Goal: Transaction & Acquisition: Purchase product/service

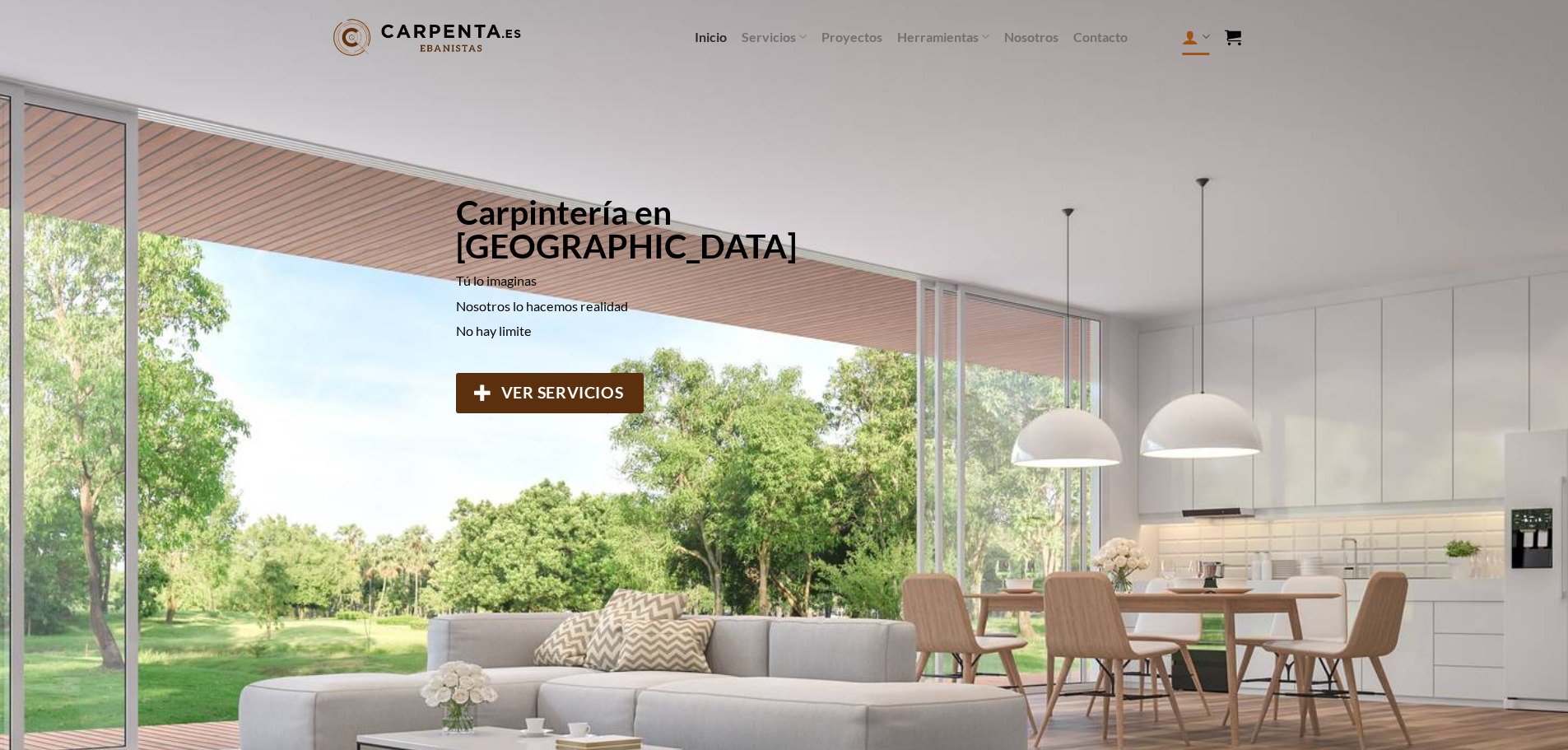
click at [1185, 38] on icon at bounding box center [1190, 37] width 16 height 20
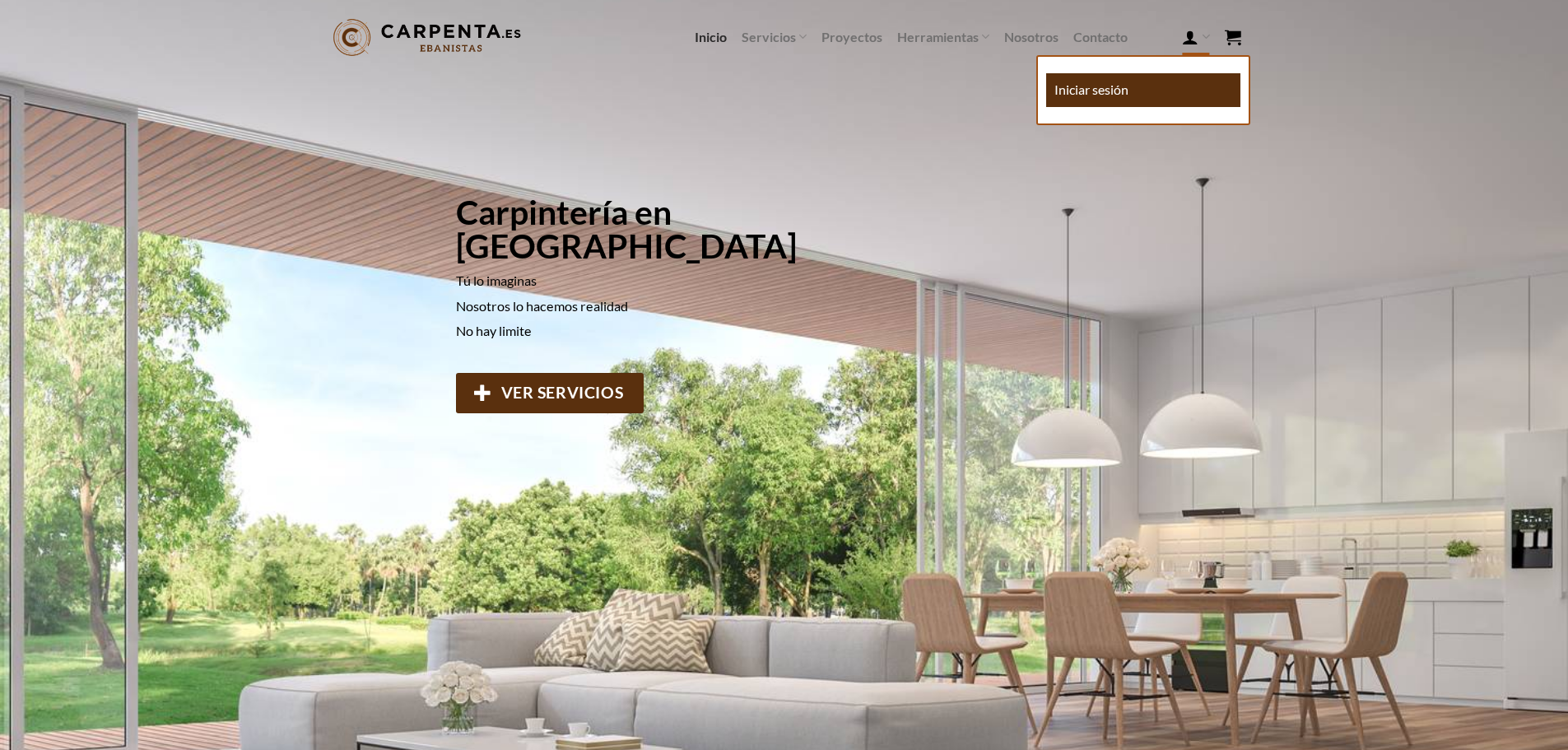
click at [1146, 75] on link "Iniciar sesión" at bounding box center [1143, 89] width 194 height 33
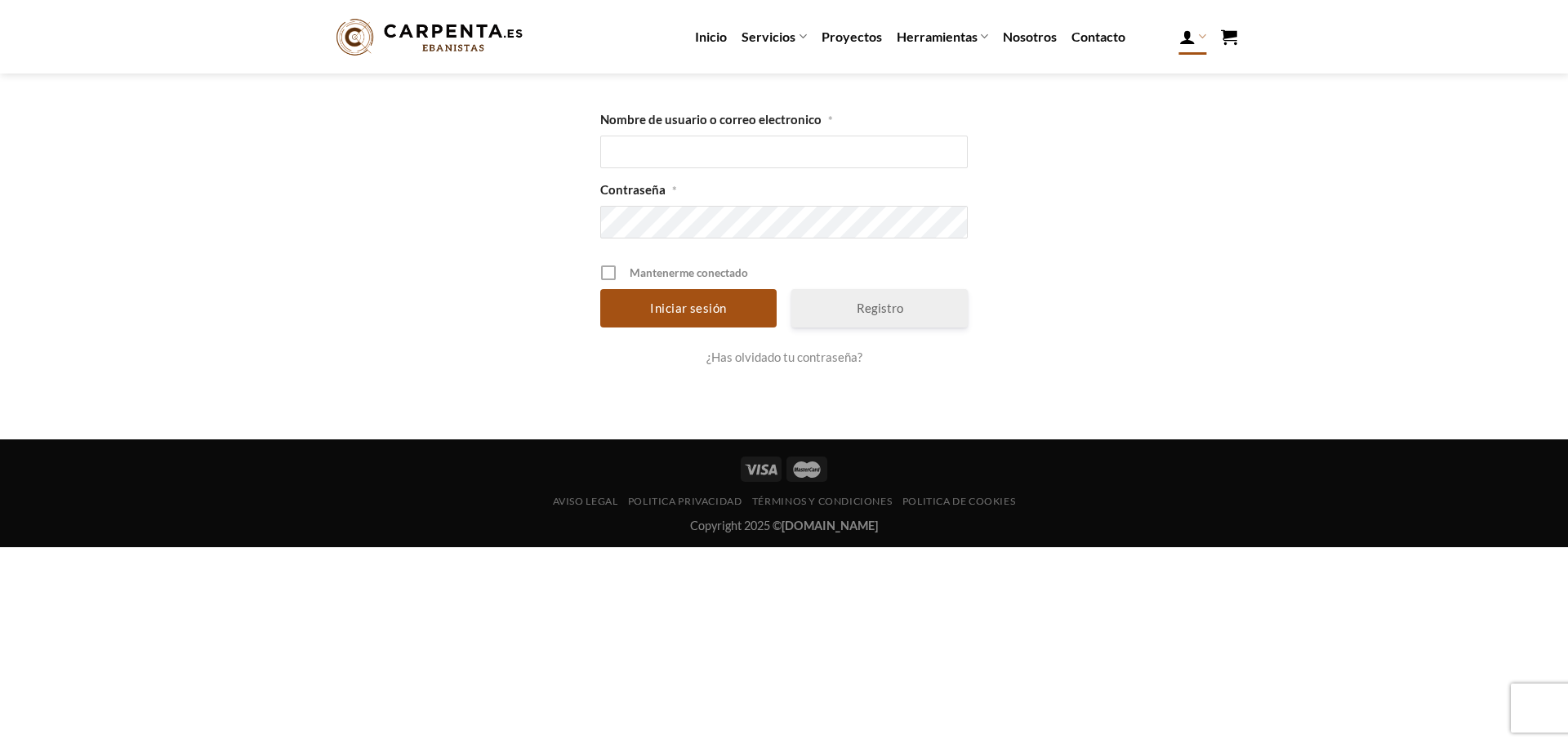
click at [788, 172] on div "Contraseña *" at bounding box center [784, 203] width 368 height 70
click at [795, 159] on input "Nombre de usuario o correo electronico *" at bounding box center [784, 151] width 368 height 32
type input "v"
type input "V"
type input "e"
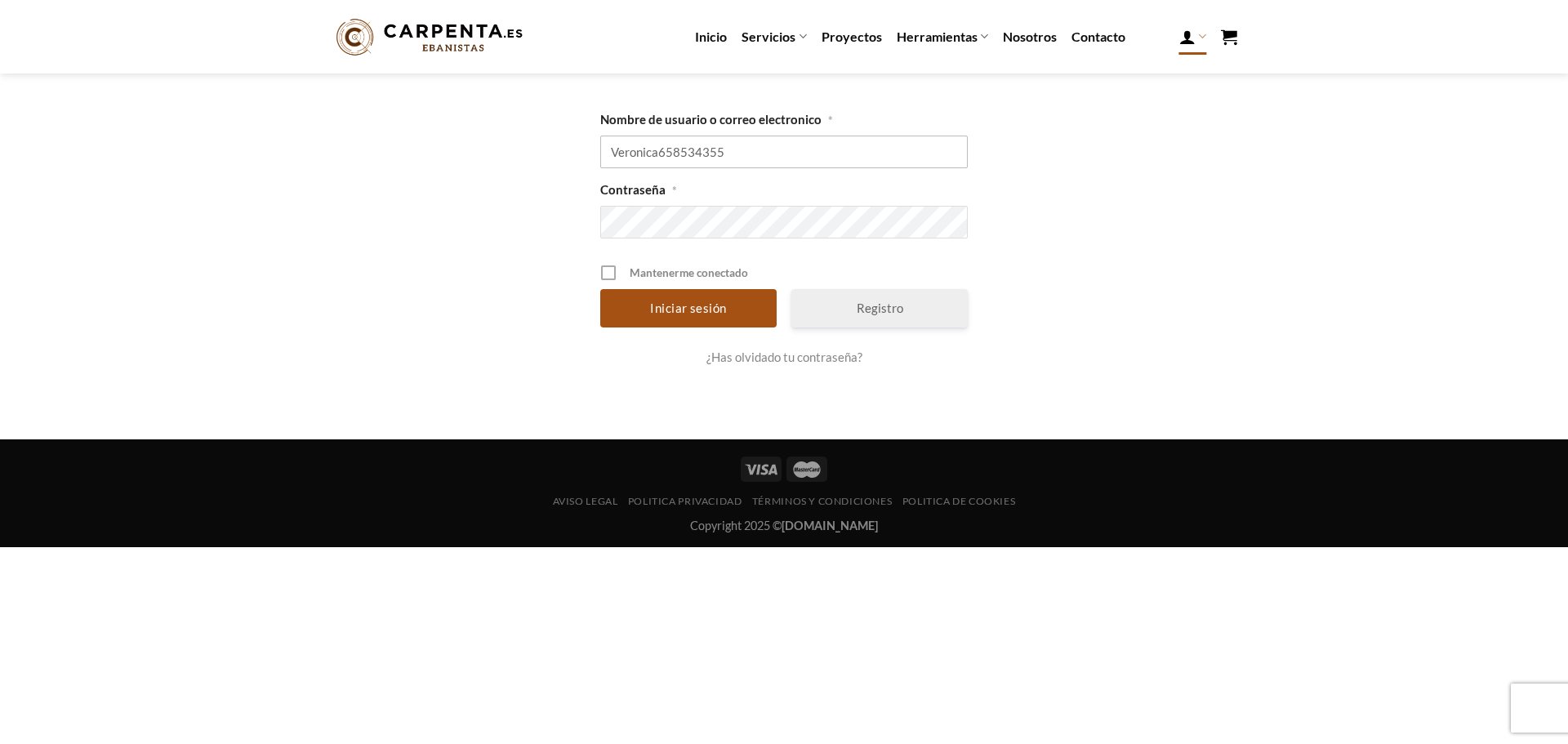
type input "Veronica658534355"
click at [601, 289] on input "Iniciar sesión" at bounding box center [688, 308] width 176 height 38
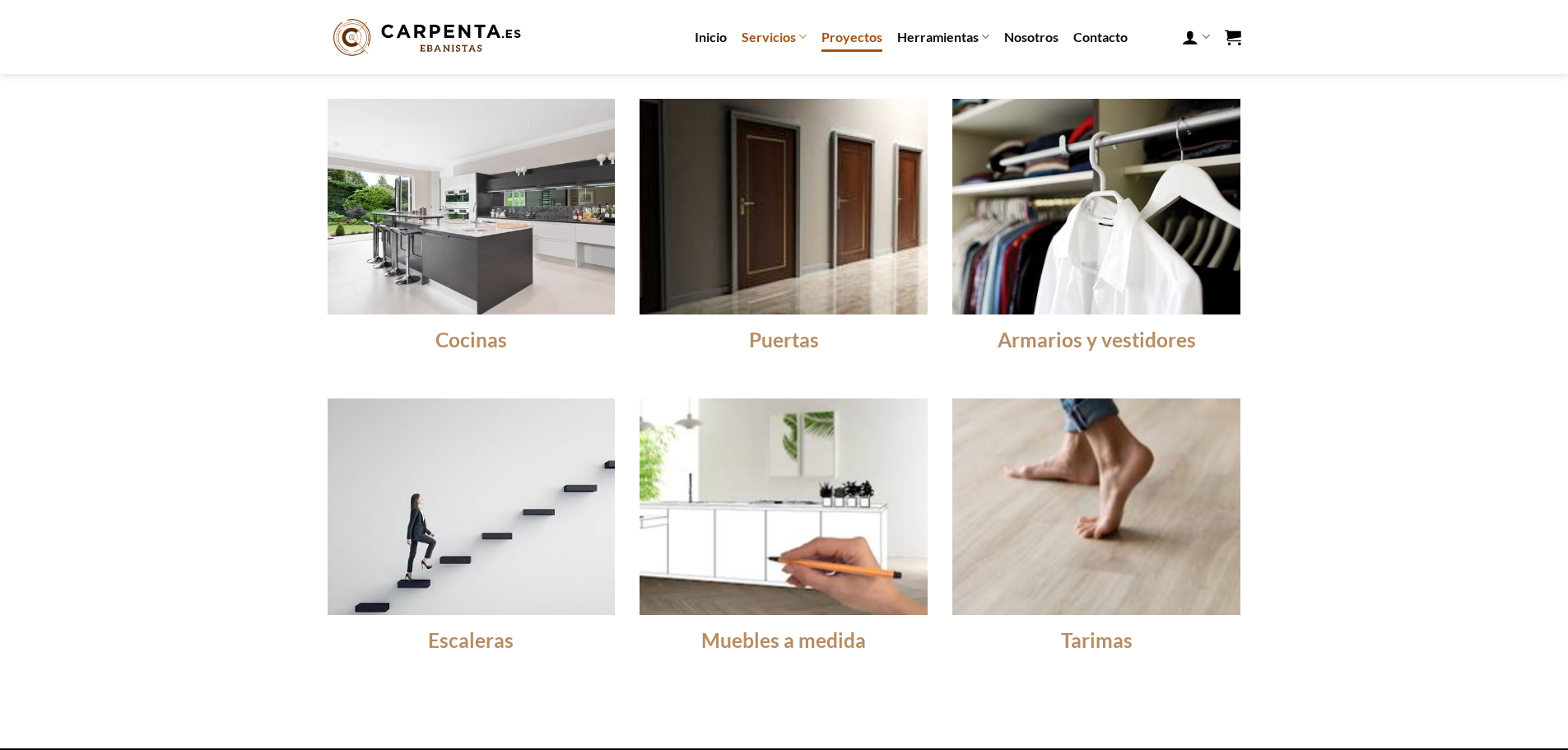
click at [870, 36] on link "Proyectos" at bounding box center [853, 37] width 61 height 30
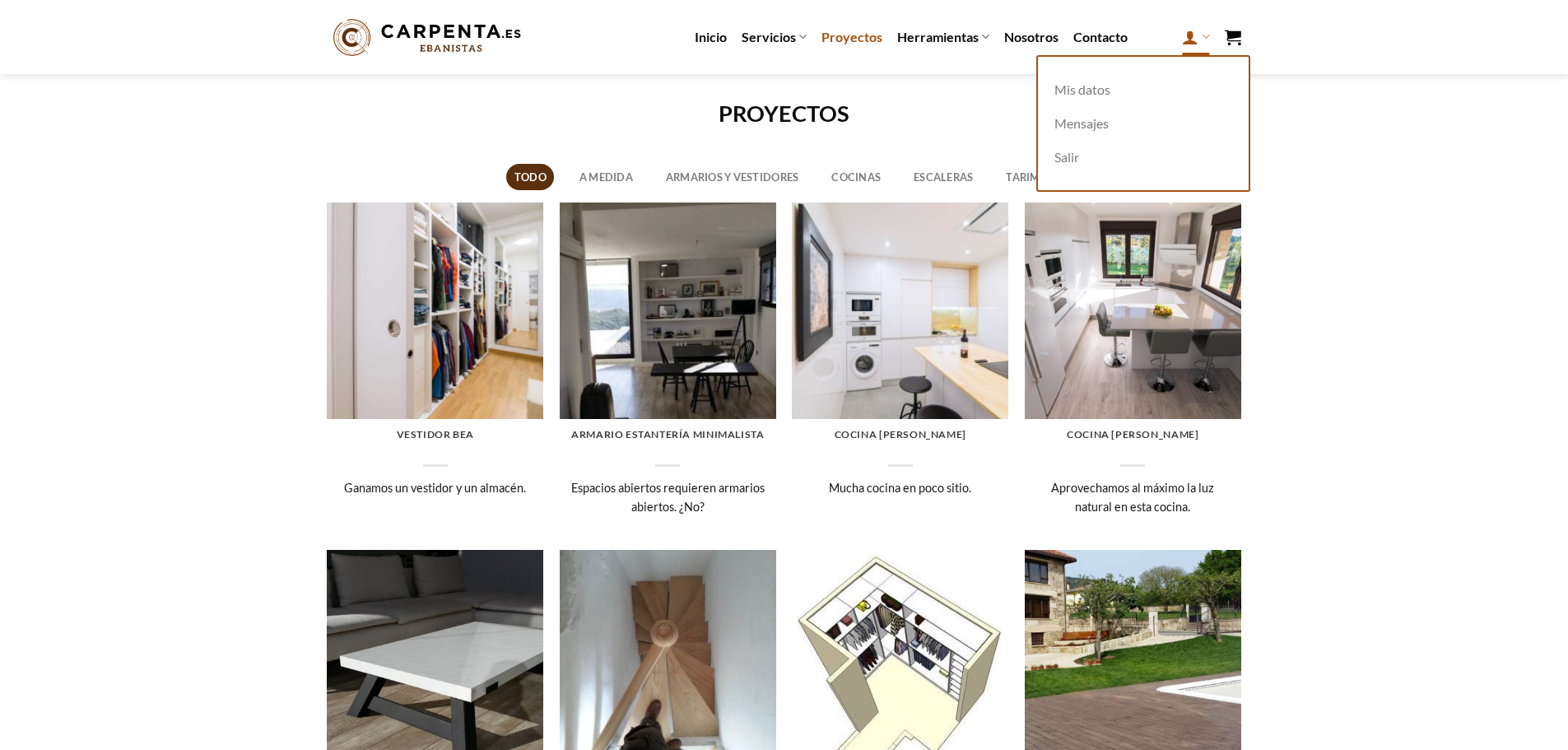
click at [1198, 46] on icon at bounding box center [1190, 37] width 16 height 20
click at [1114, 89] on link "Mis datos" at bounding box center [1143, 89] width 194 height 33
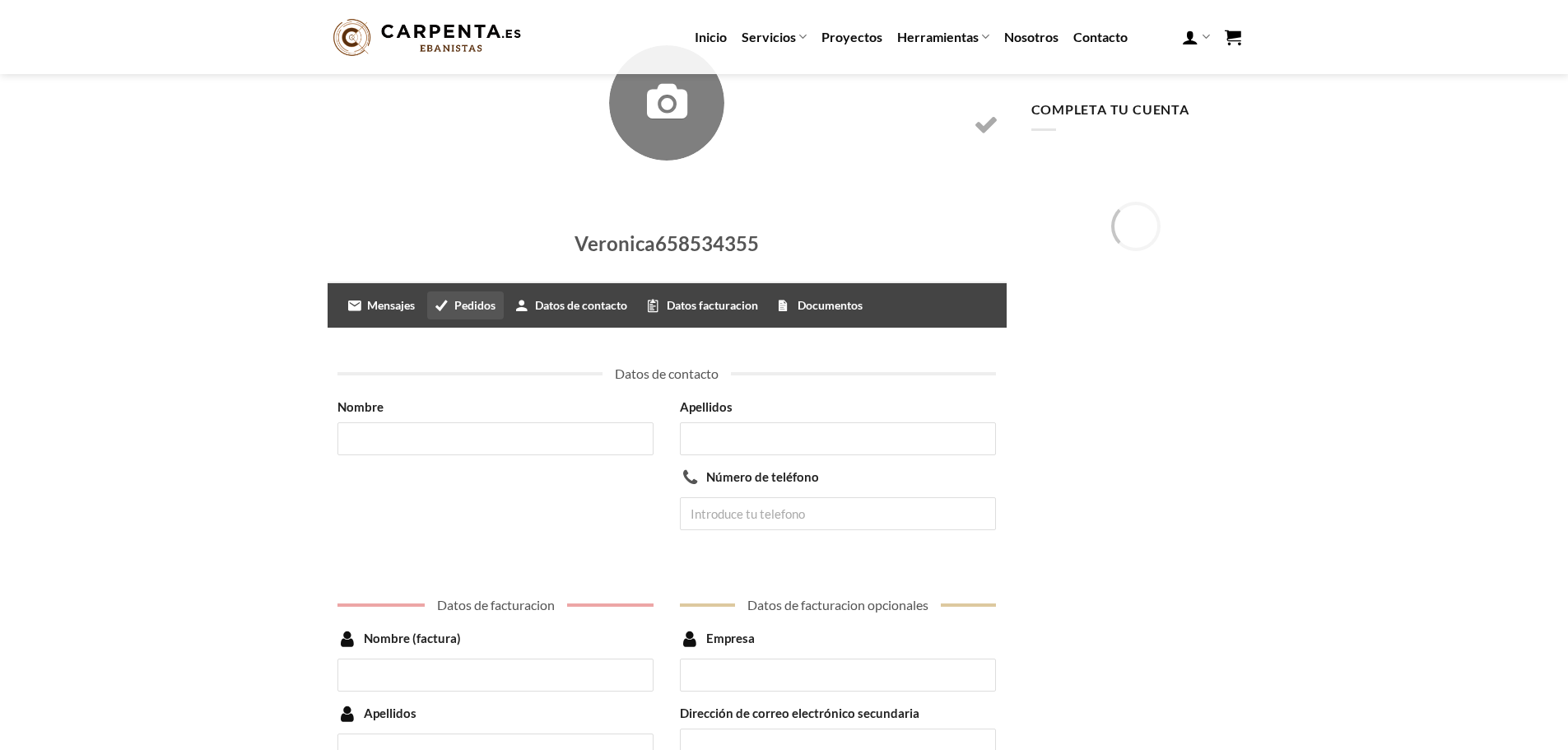
click at [478, 310] on span "Pedidos" at bounding box center [473, 305] width 45 height 14
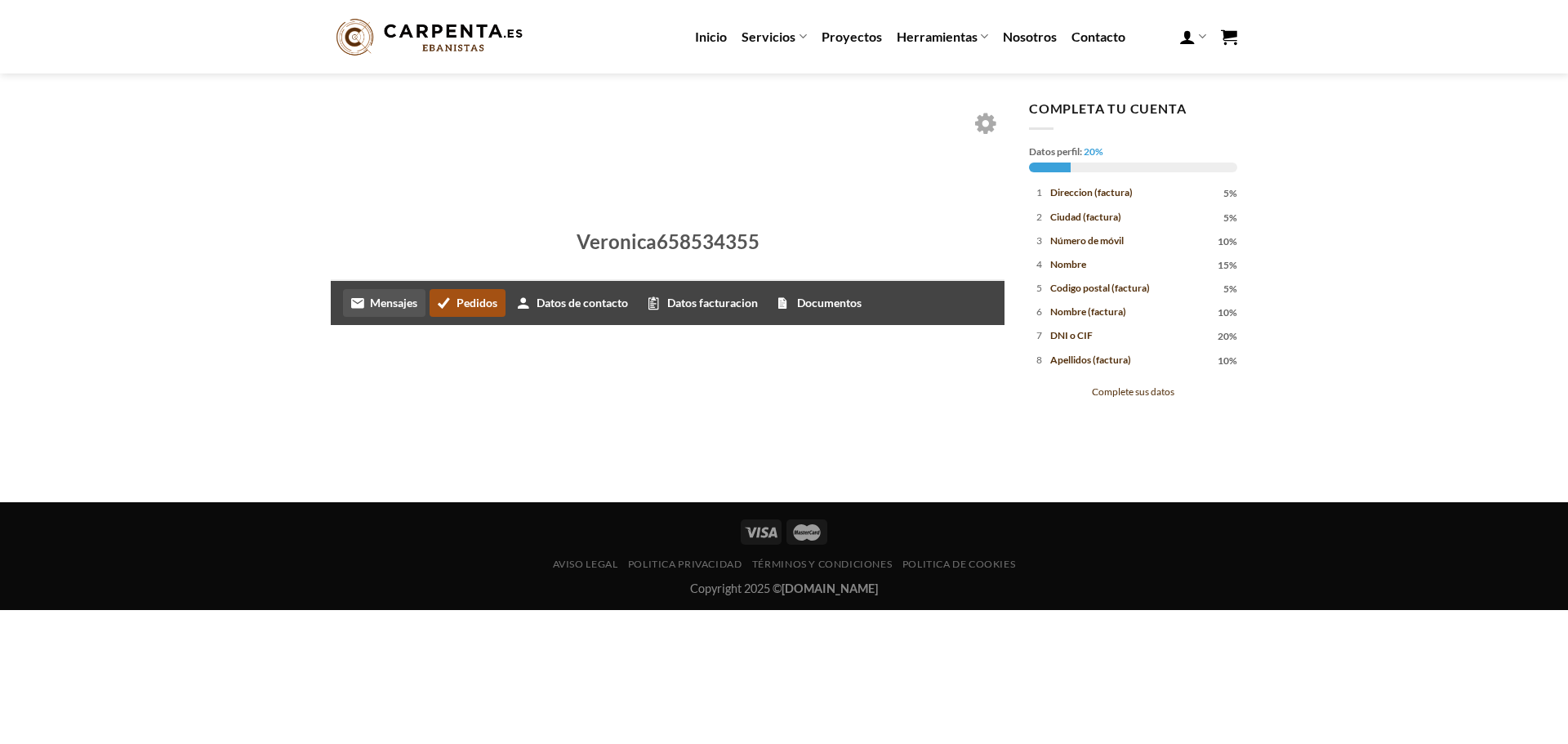
click at [395, 310] on link "Mensajes" at bounding box center [384, 303] width 82 height 28
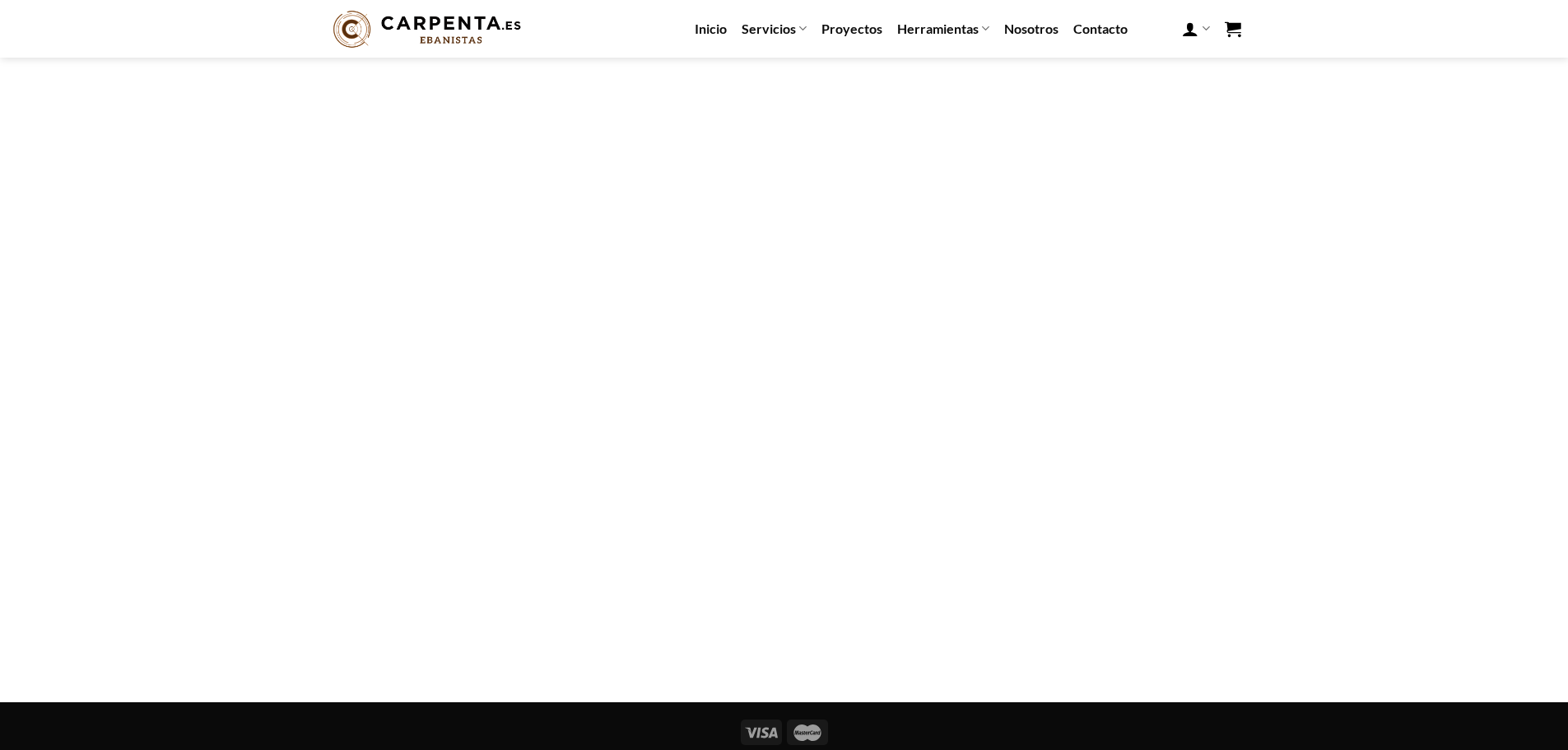
scroll to position [494, 0]
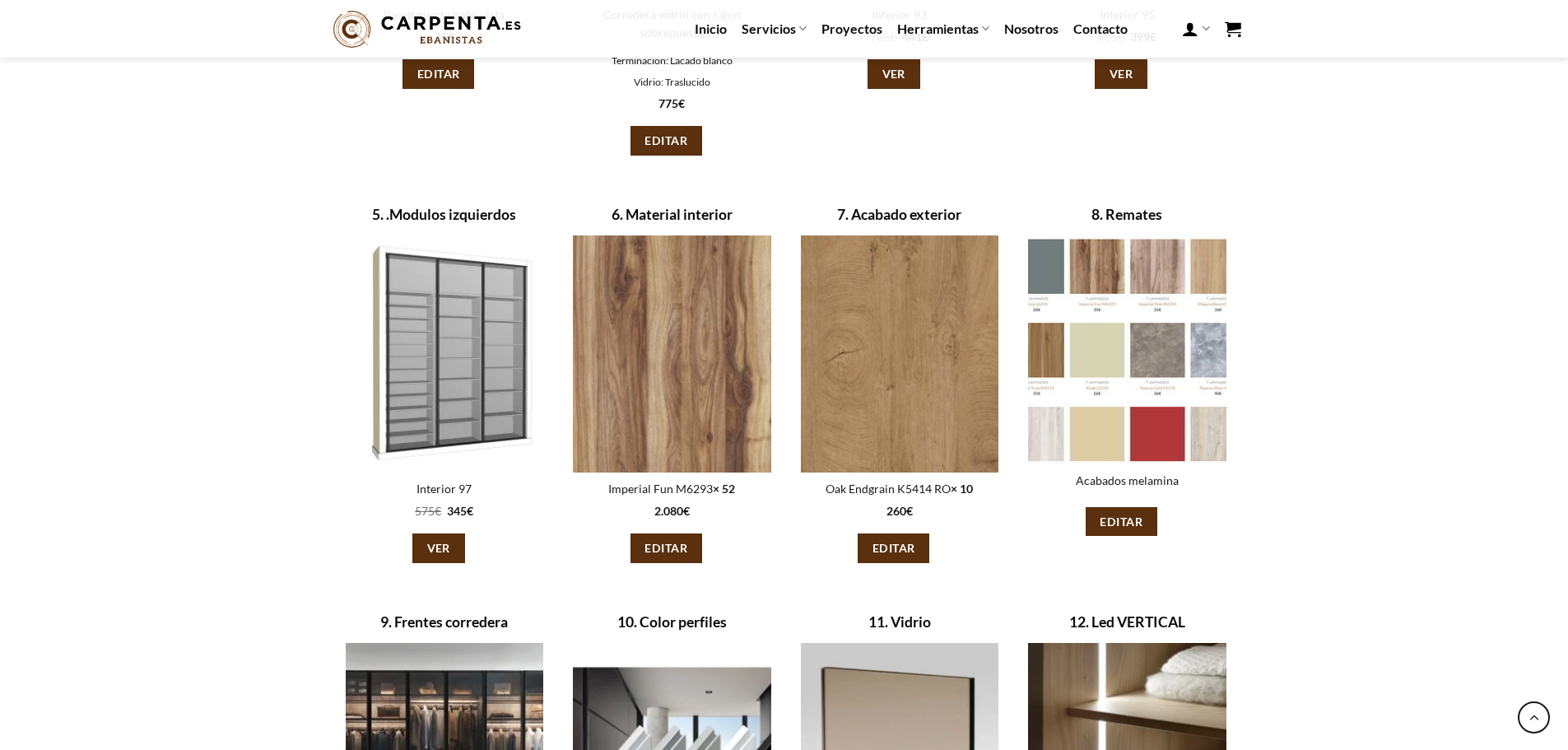
scroll to position [1482, 0]
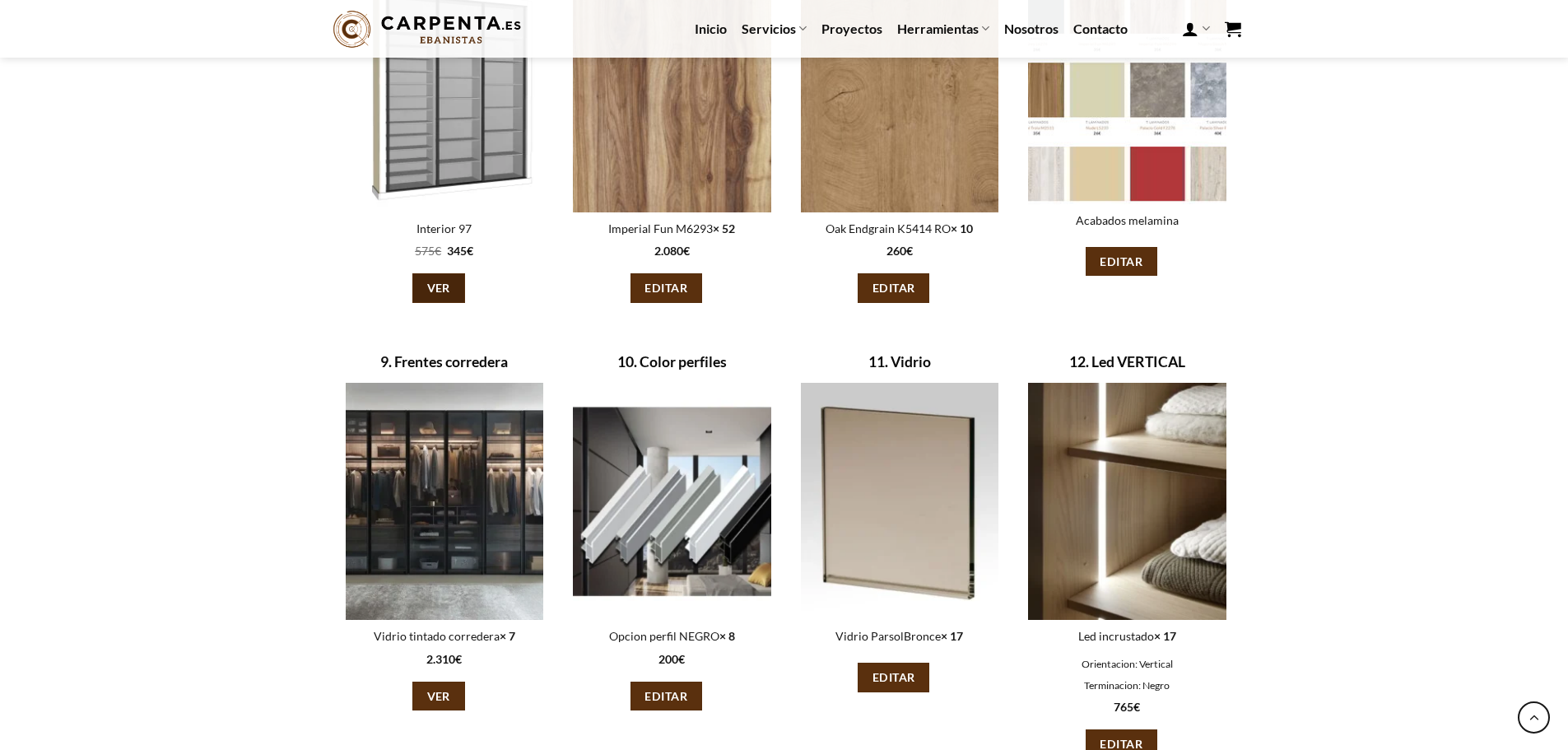
click at [444, 293] on link "Ver" at bounding box center [438, 288] width 52 height 30
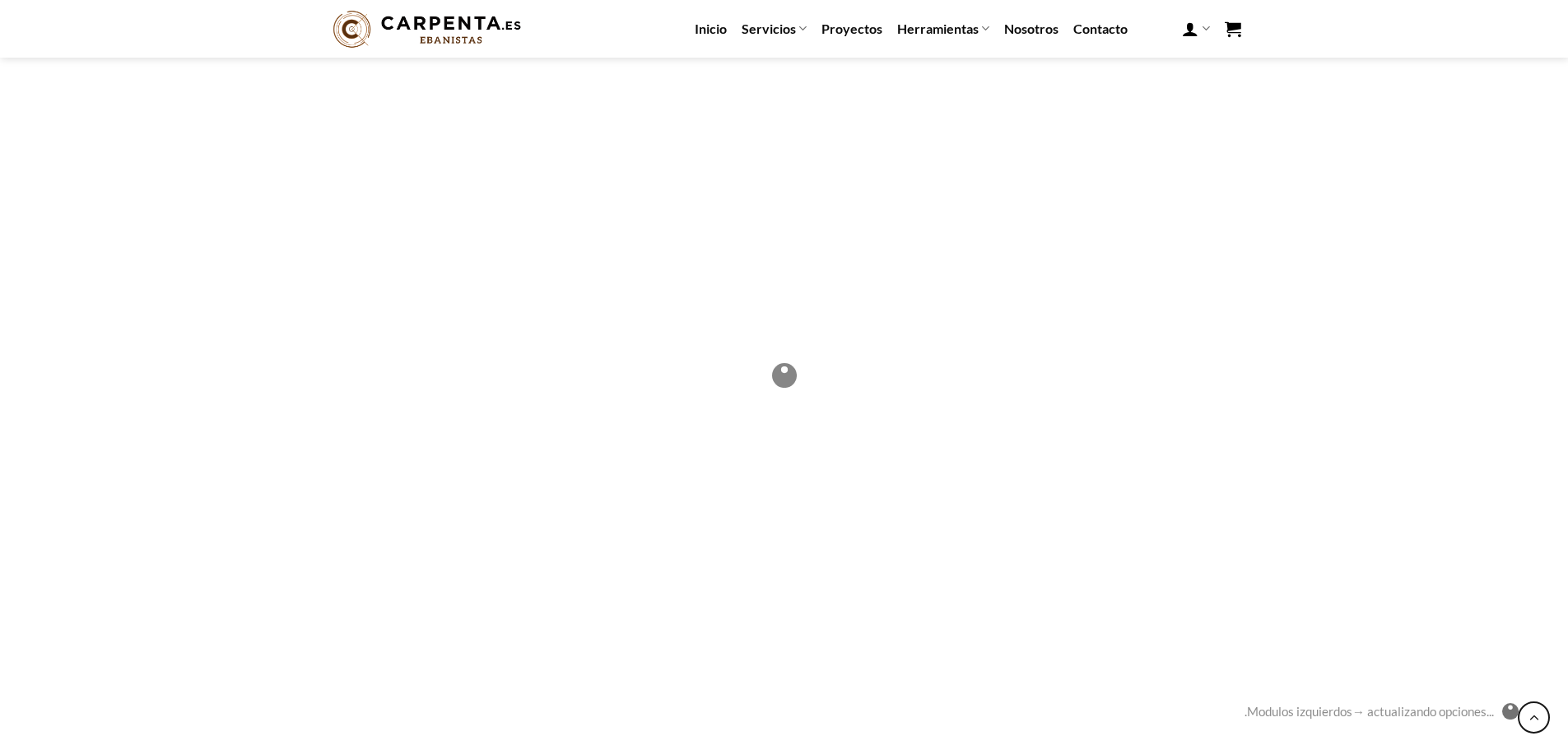
scroll to position [805, 0]
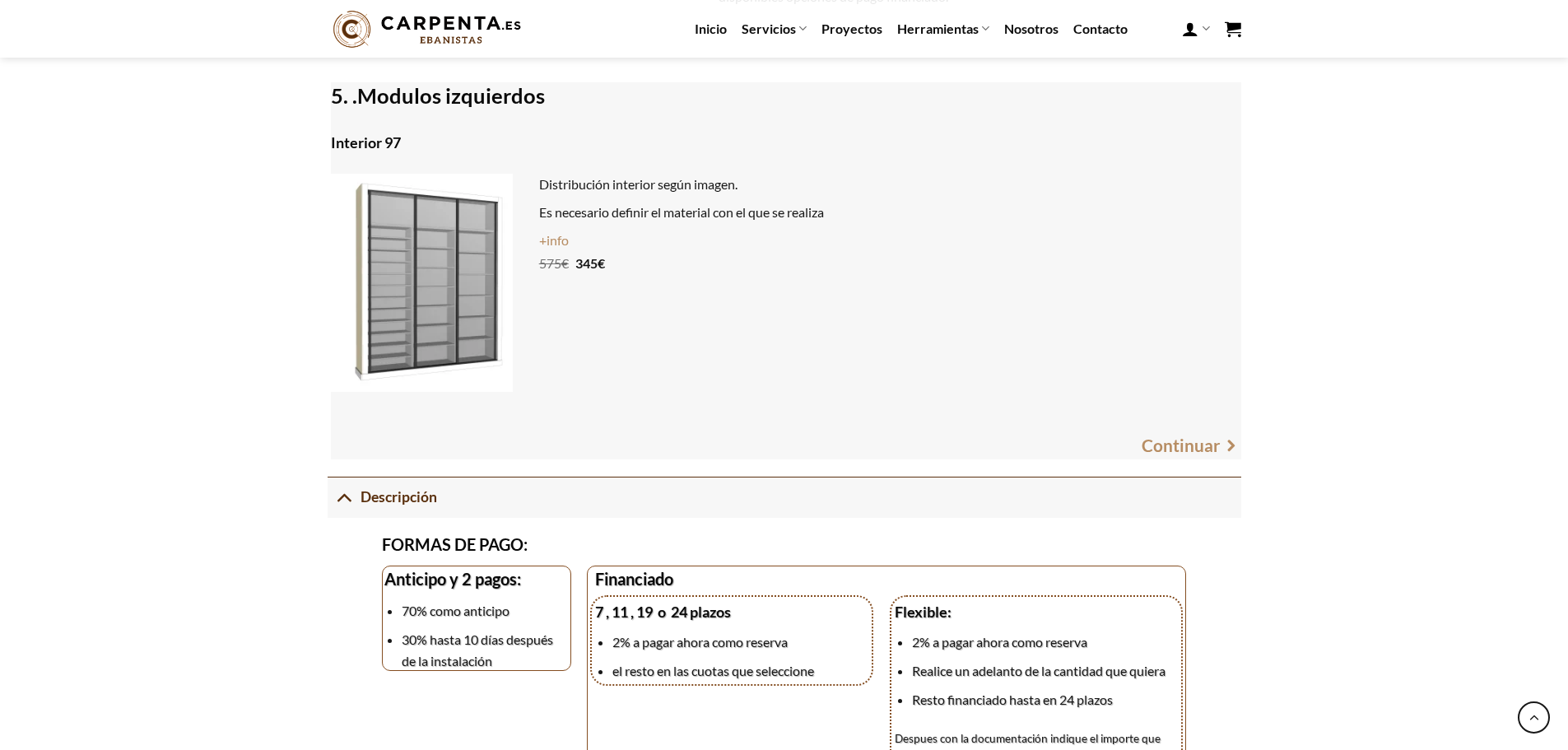
click at [562, 246] on link "+info" at bounding box center [554, 239] width 30 height 15
click at [1176, 447] on link "Continuar" at bounding box center [1181, 445] width 79 height 27
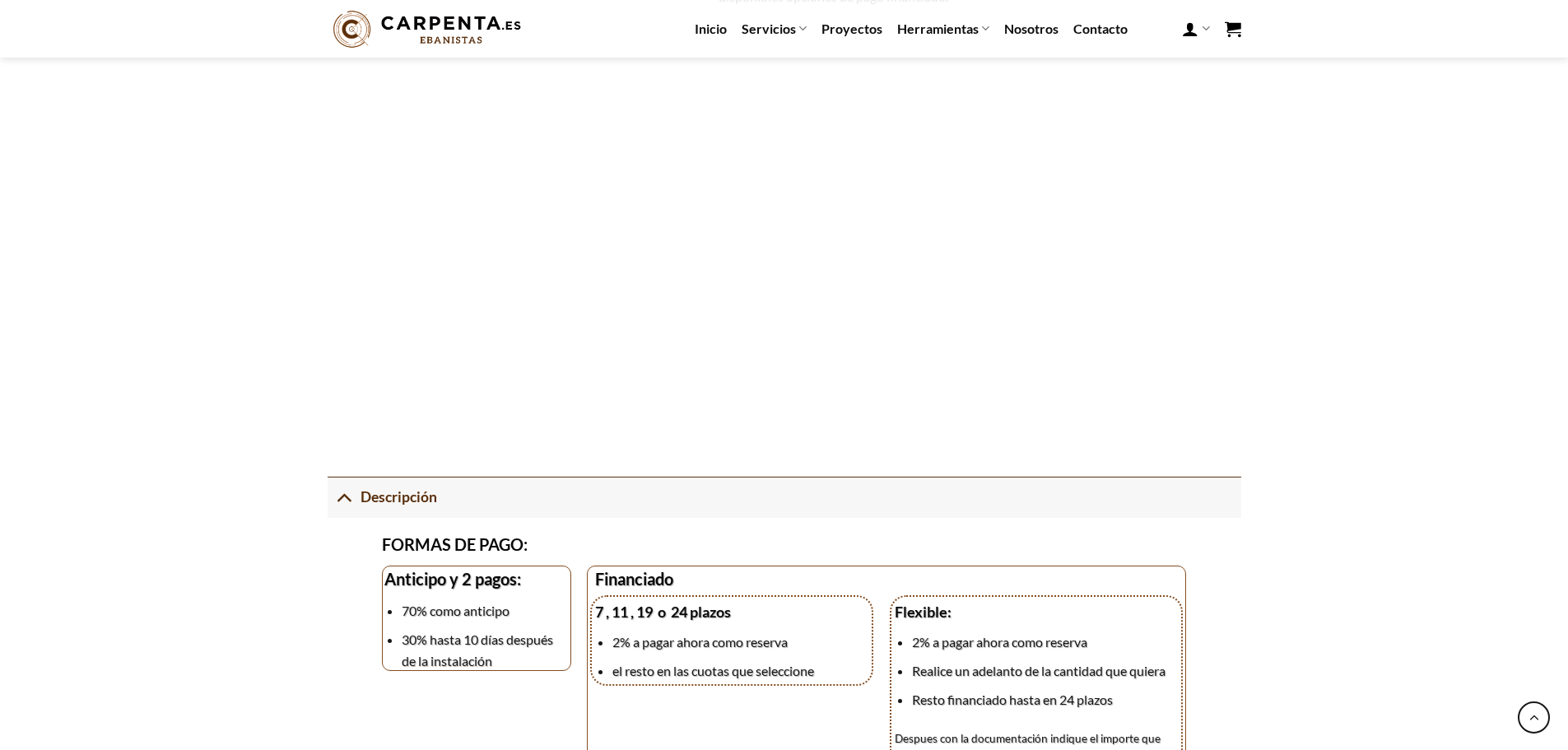
scroll to position [1069, 0]
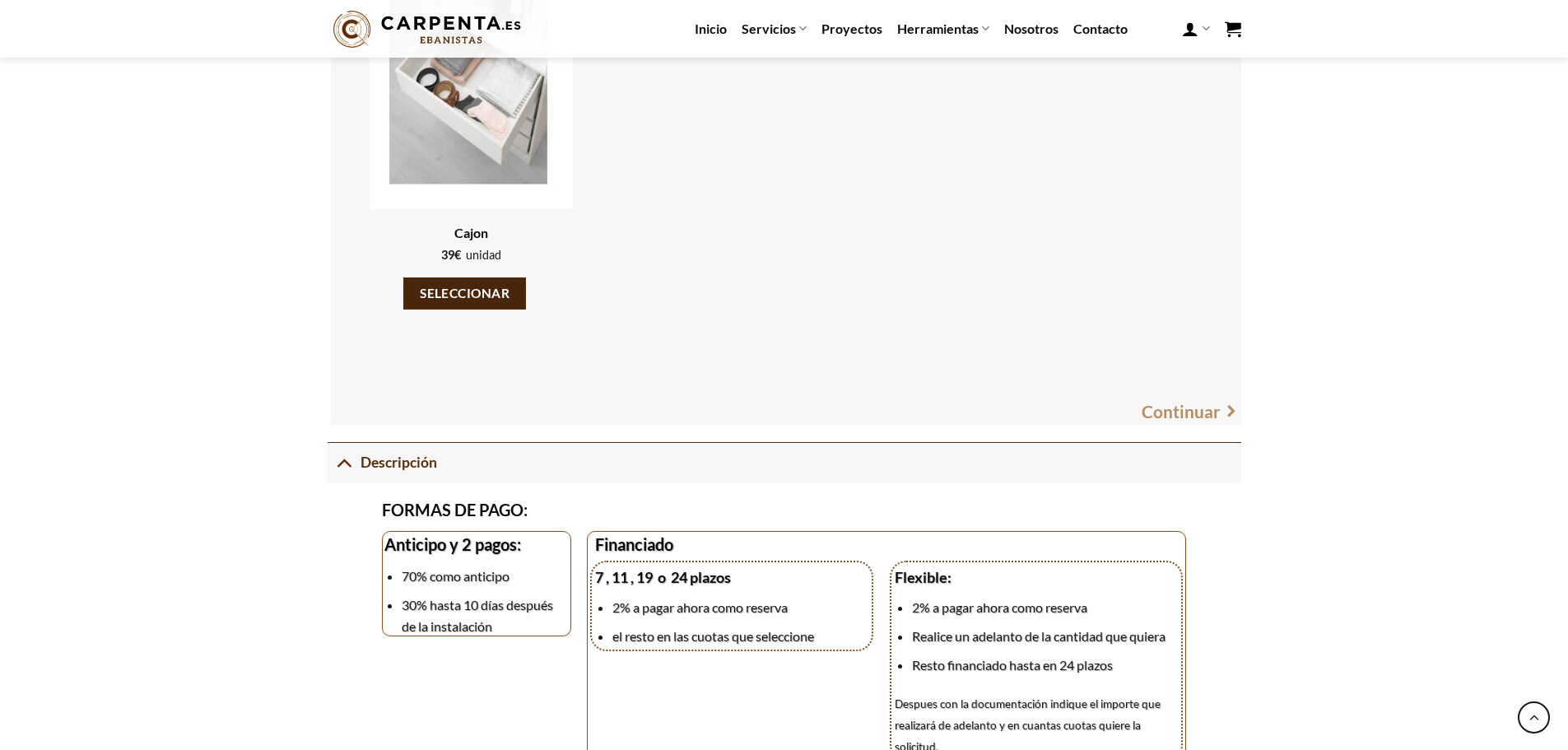
click at [489, 310] on button "Seleccionar" at bounding box center [464, 293] width 122 height 32
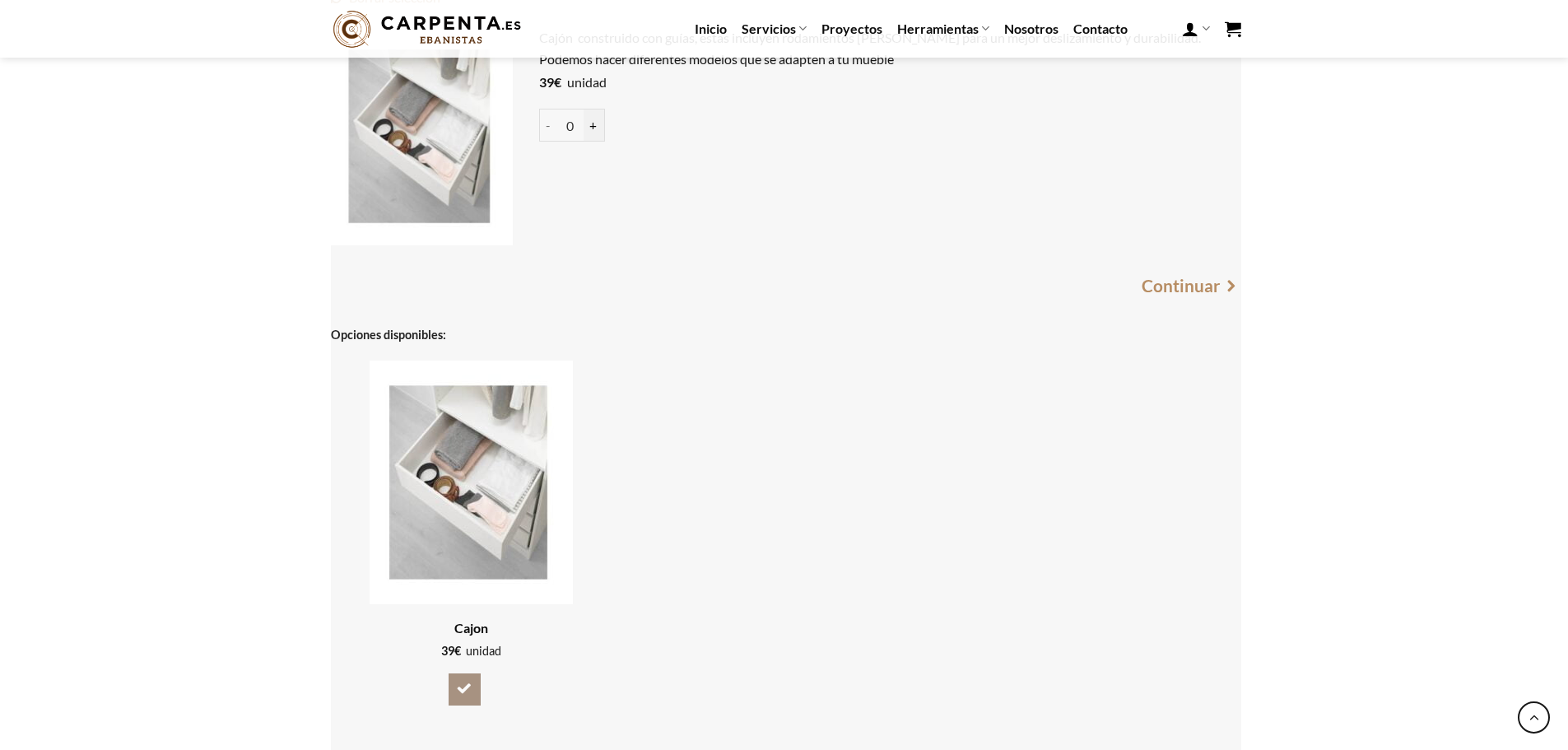
click at [599, 142] on input "+" at bounding box center [595, 125] width 22 height 32
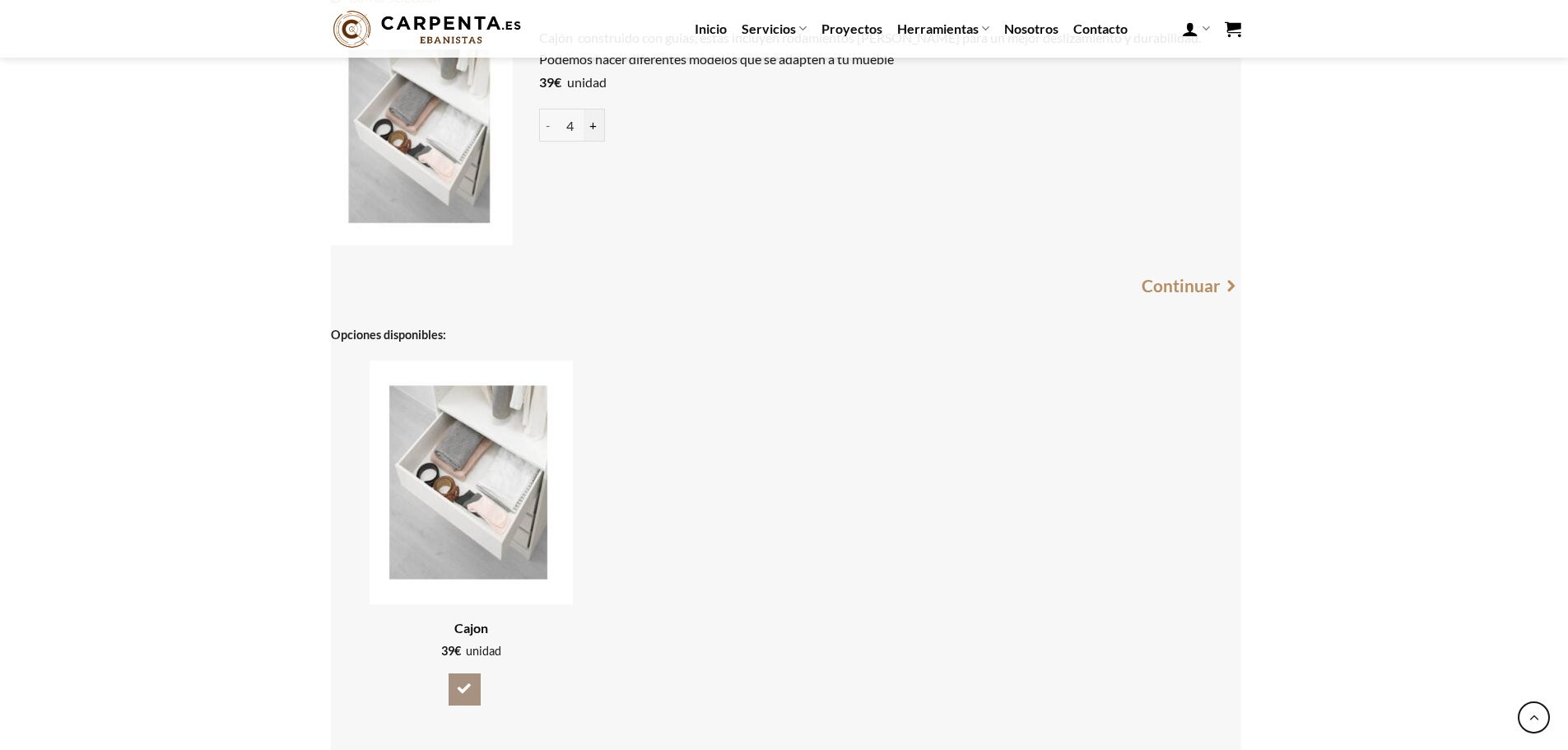
type input "5"
click at [599, 142] on input "+" at bounding box center [595, 125] width 22 height 32
click at [1215, 299] on link "Continuar" at bounding box center [1181, 285] width 79 height 27
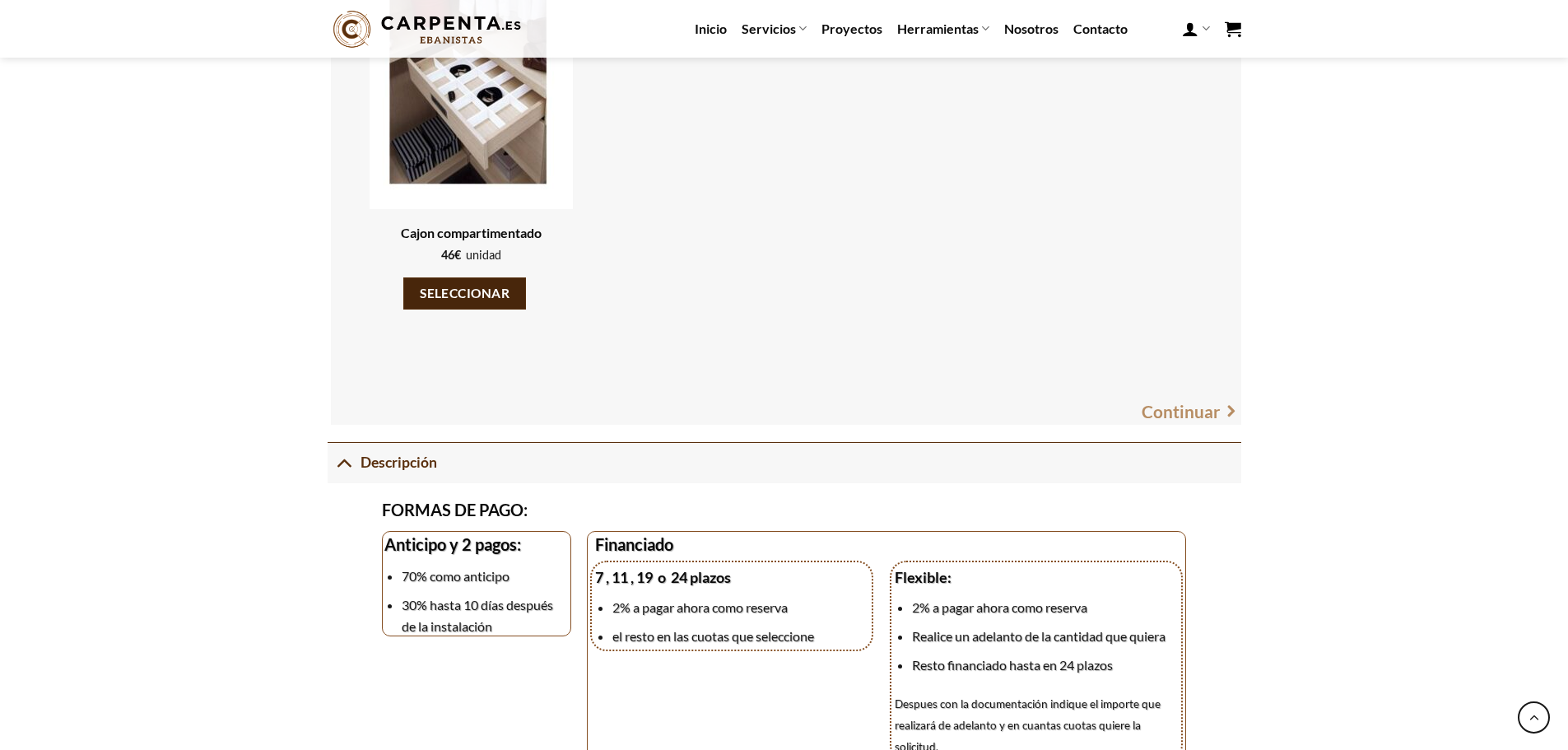
click at [511, 310] on button "Seleccionar" at bounding box center [464, 293] width 122 height 32
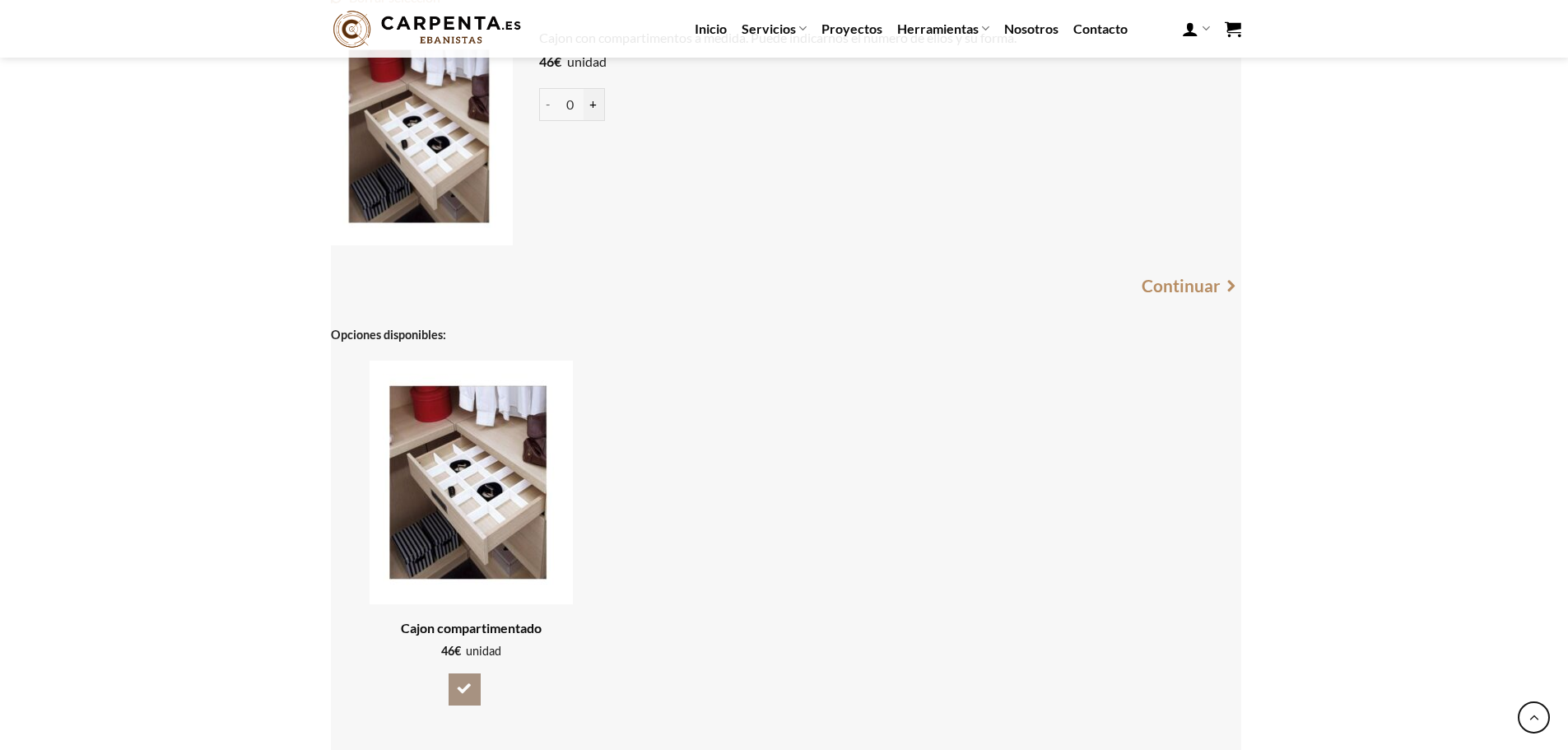
click at [594, 121] on input "+" at bounding box center [595, 105] width 22 height 32
type input "2"
click at [1294, 292] on div "¿Integrar puerta baño o no? 1 ¿Integrar puerta baño o no? Su selección: Pared p…" at bounding box center [784, 583] width 1568 height 1532
click at [1218, 299] on link "Continuar" at bounding box center [1181, 285] width 79 height 27
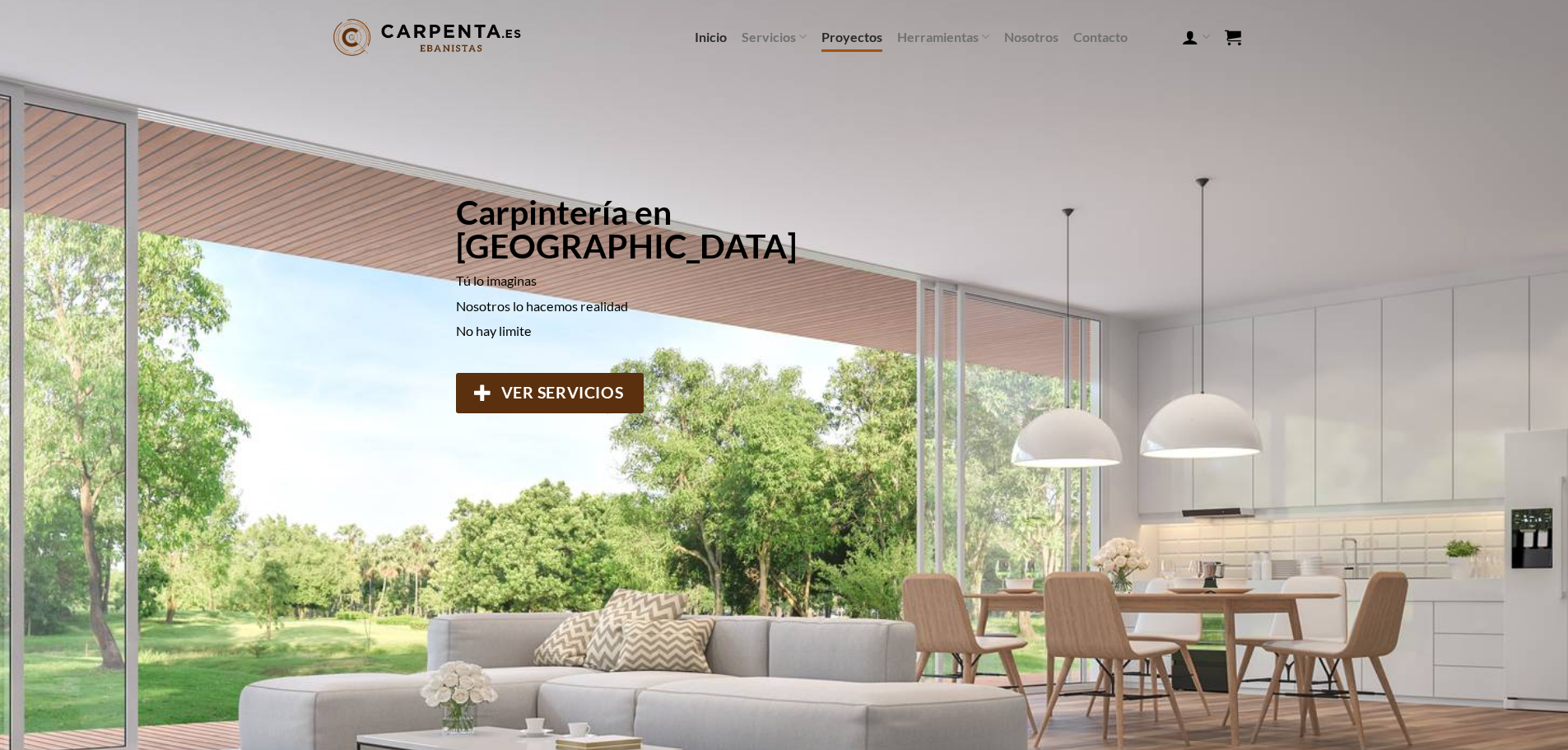
click at [873, 32] on link "Proyectos" at bounding box center [853, 37] width 61 height 30
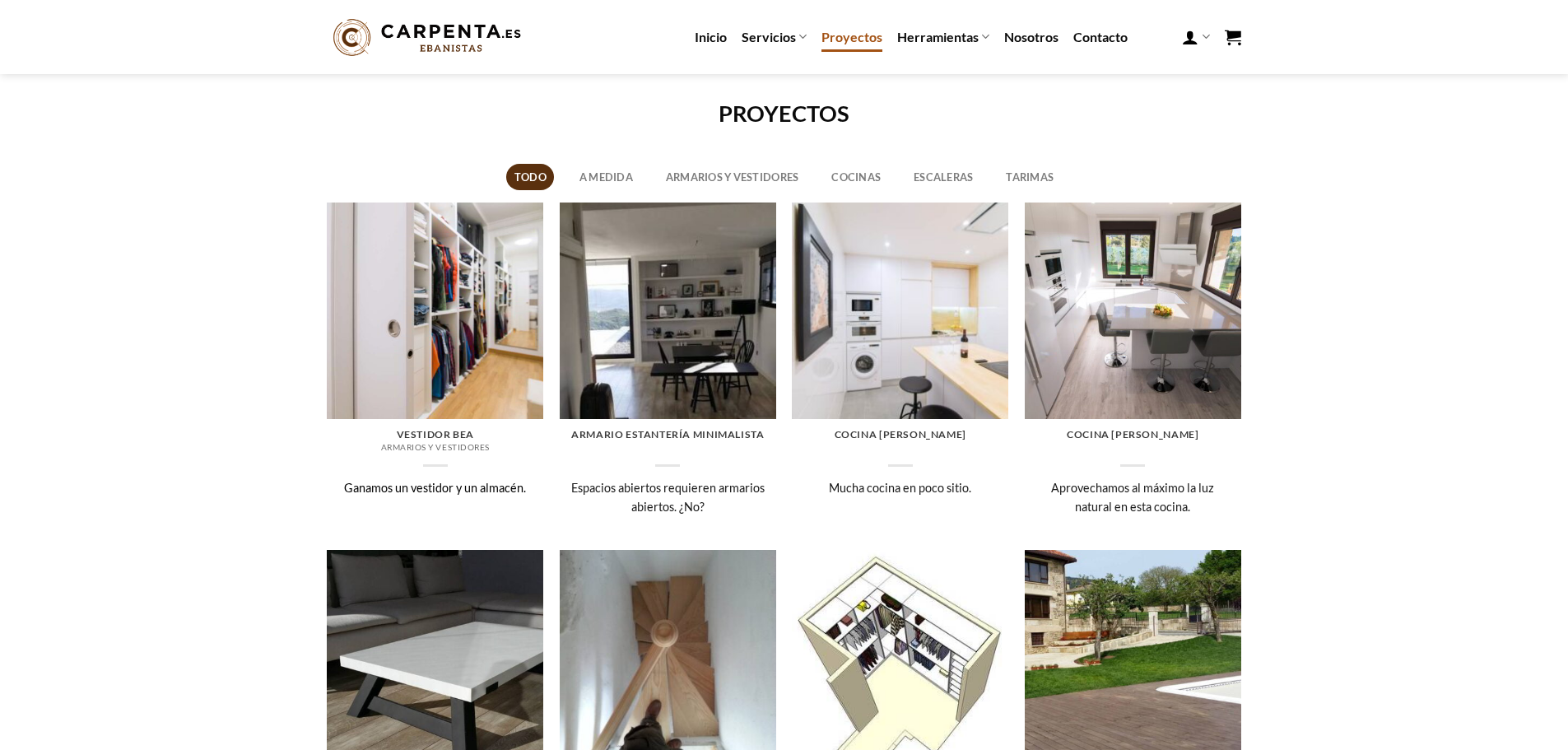
click at [450, 343] on img at bounding box center [435, 310] width 217 height 217
click at [661, 319] on img at bounding box center [668, 310] width 217 height 217
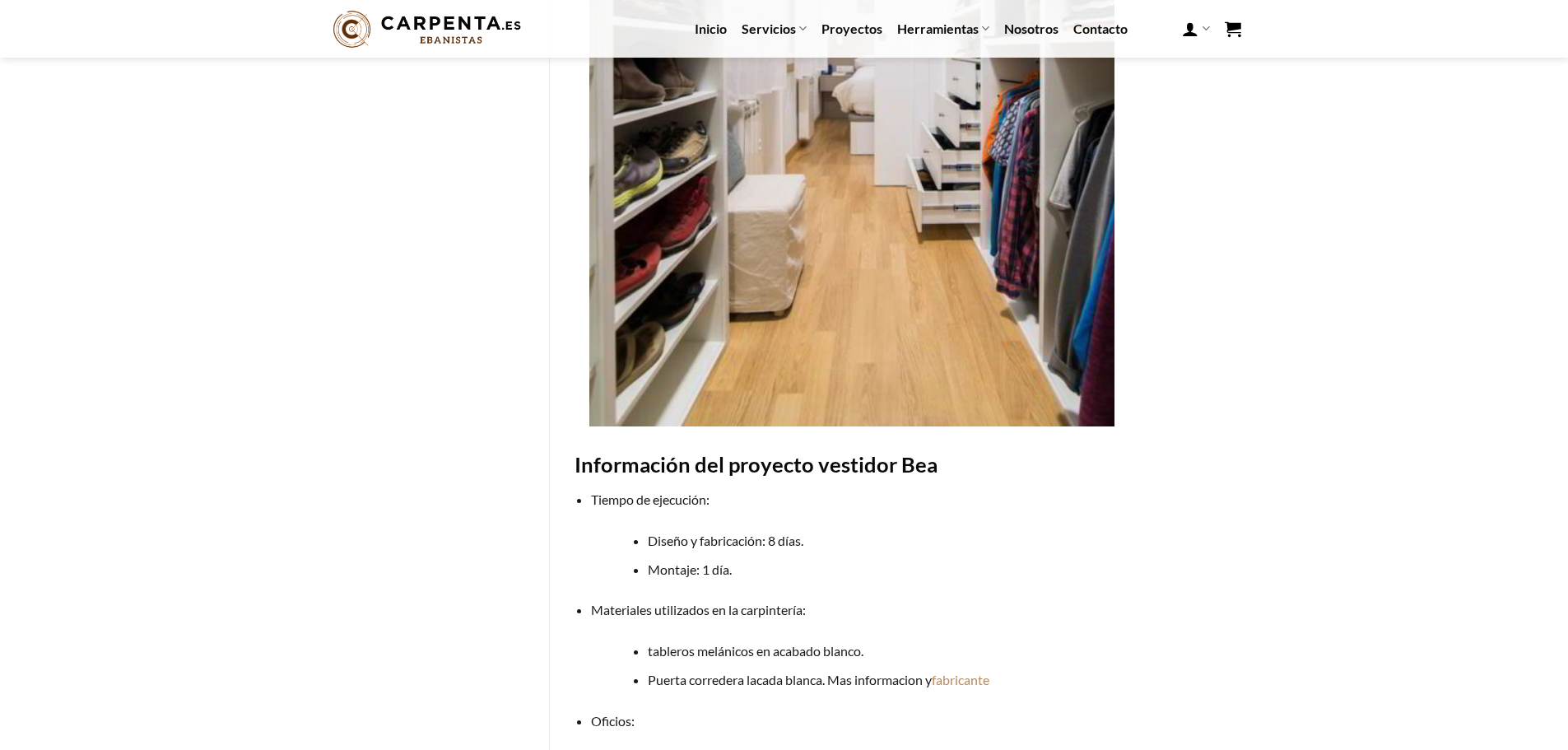
scroll to position [255, 0]
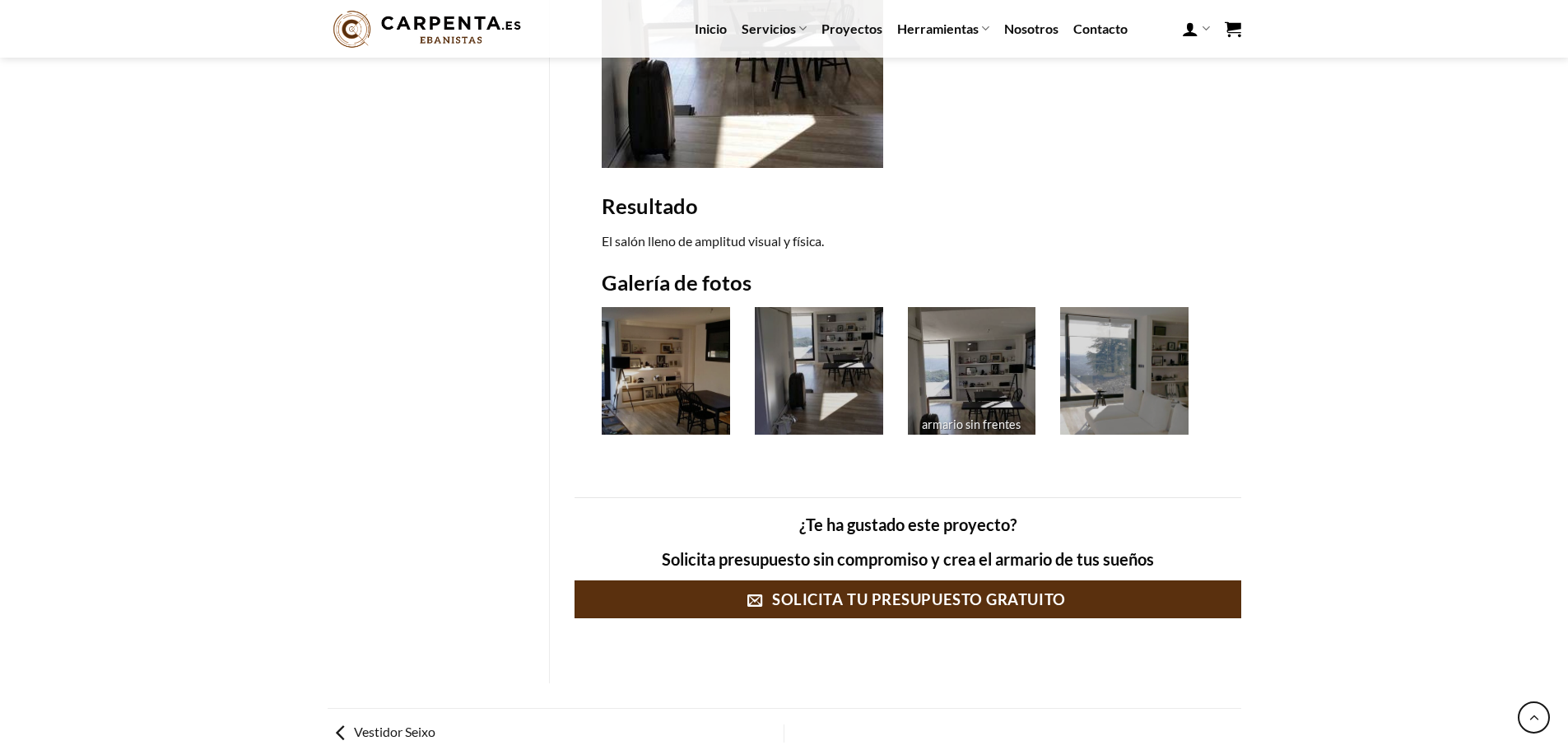
scroll to position [1318, 0]
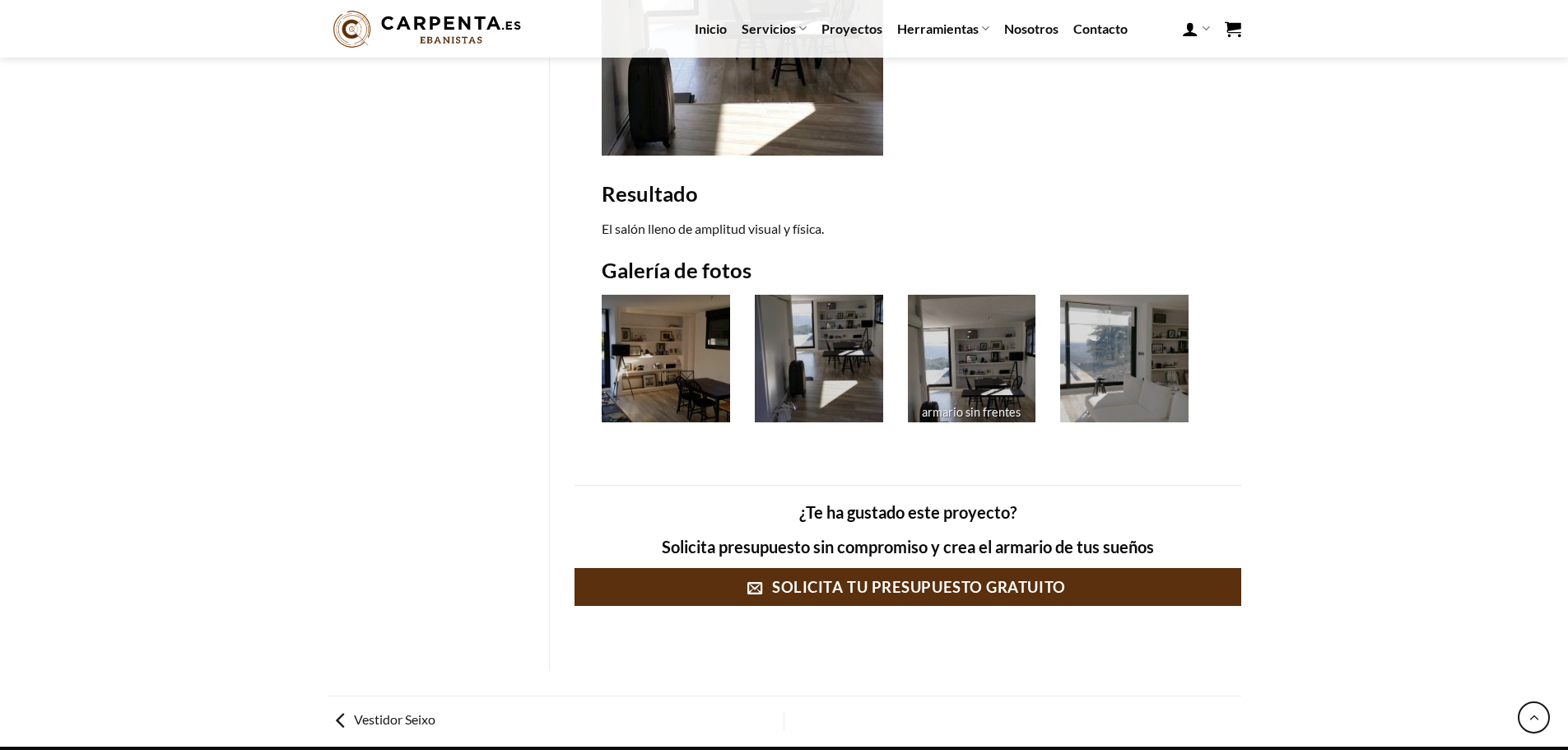
click at [696, 382] on img at bounding box center [666, 359] width 128 height 128
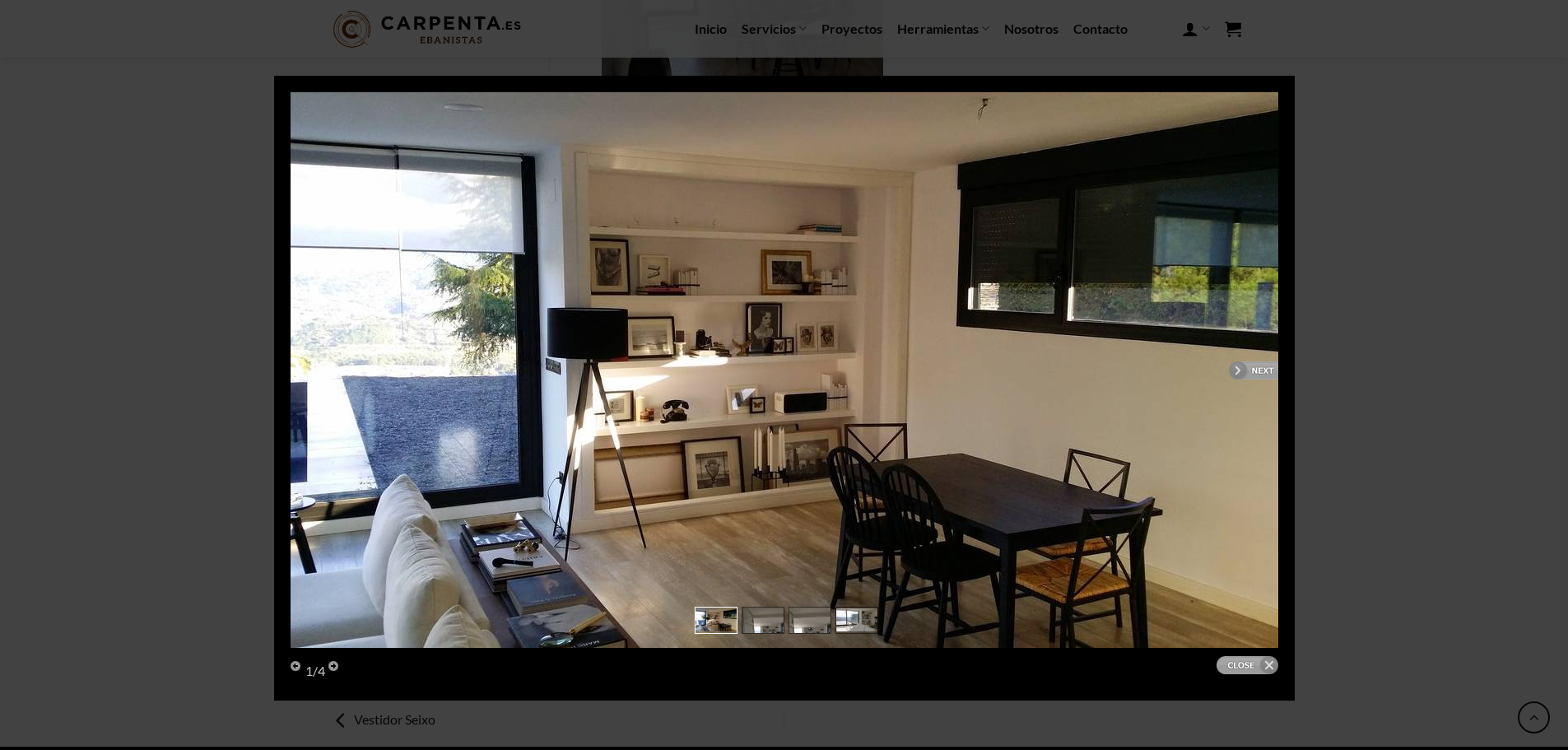
click at [1258, 369] on link "next" at bounding box center [1036, 370] width 484 height 556
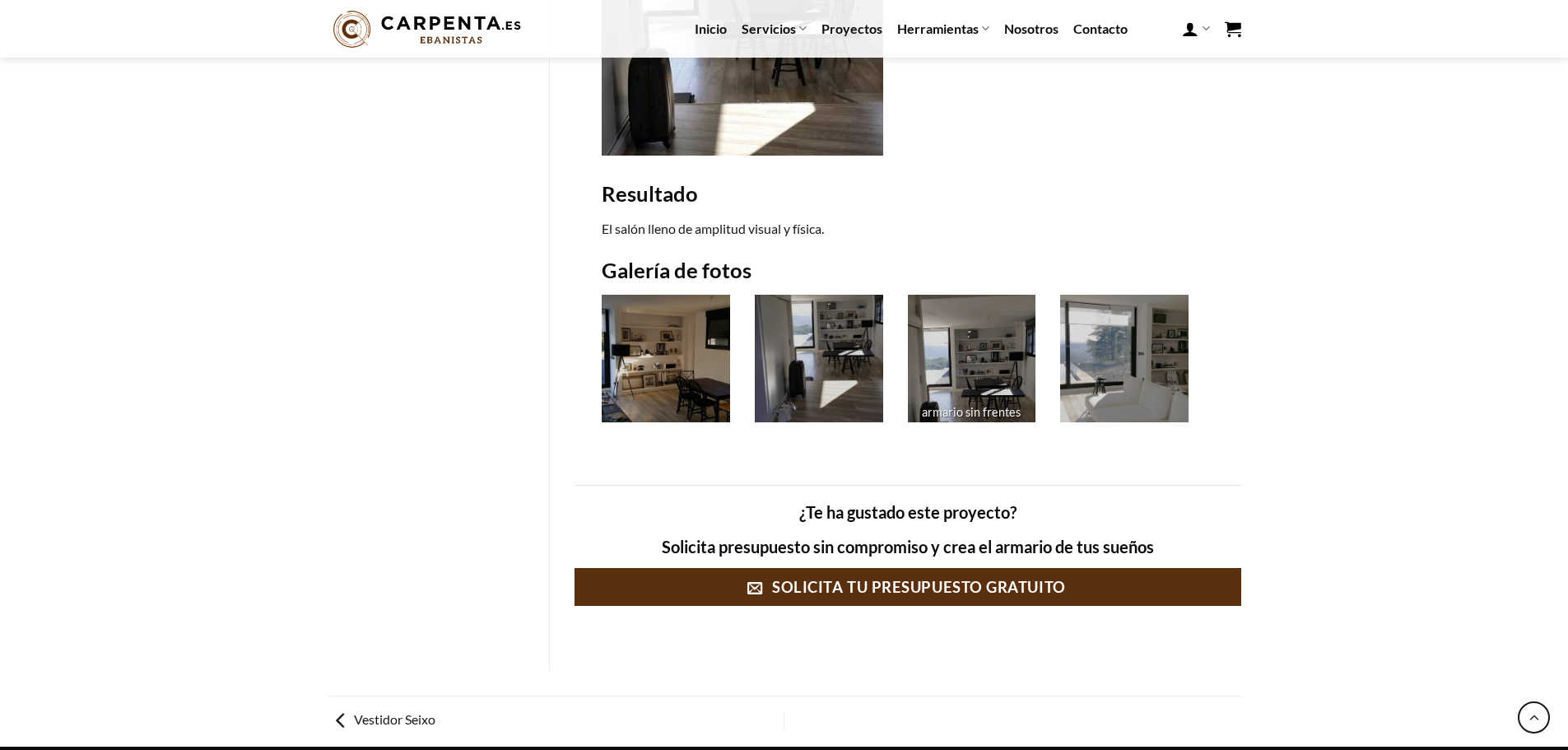
click at [997, 369] on img at bounding box center [972, 359] width 128 height 128
click at [1119, 362] on img at bounding box center [1124, 359] width 128 height 128
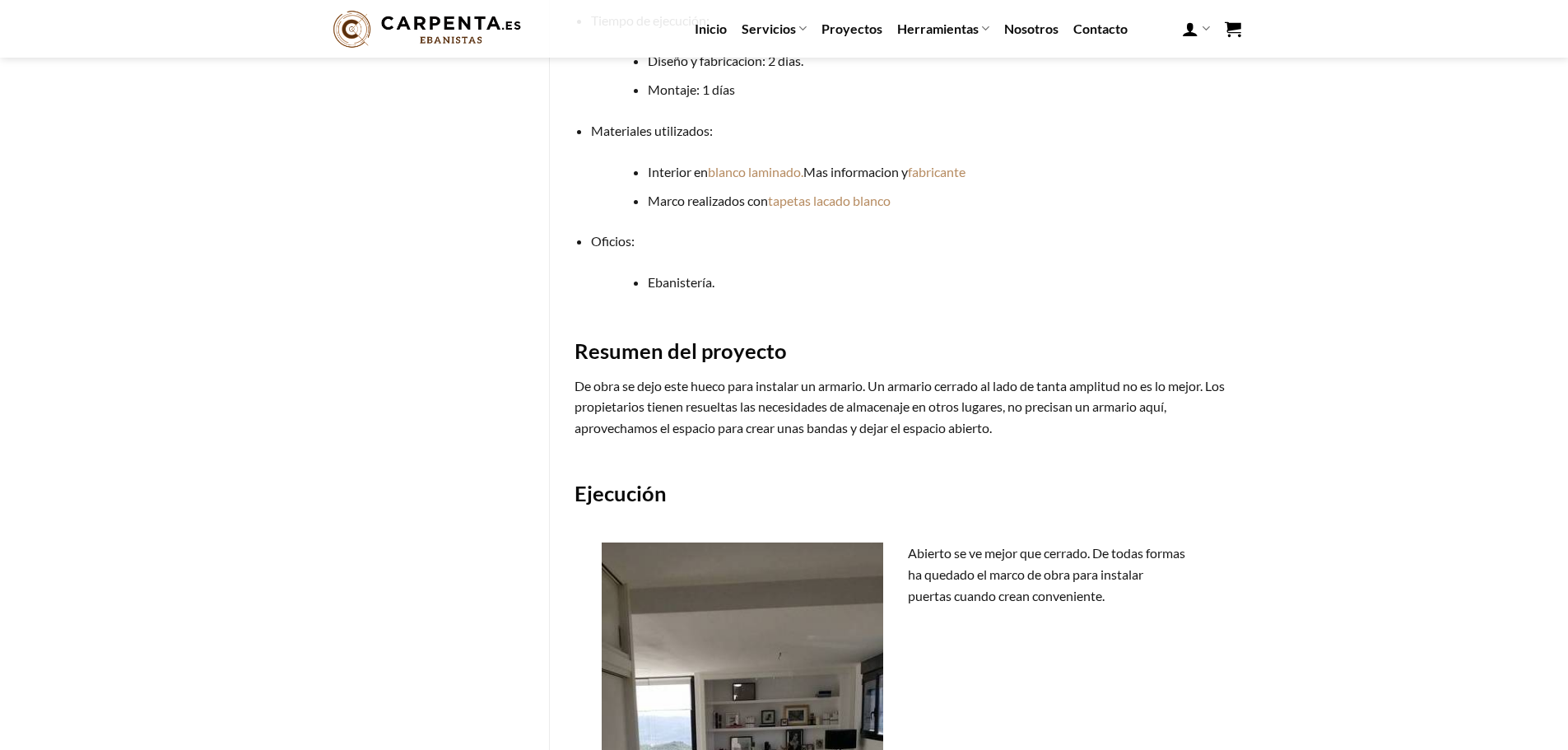
scroll to position [517, 0]
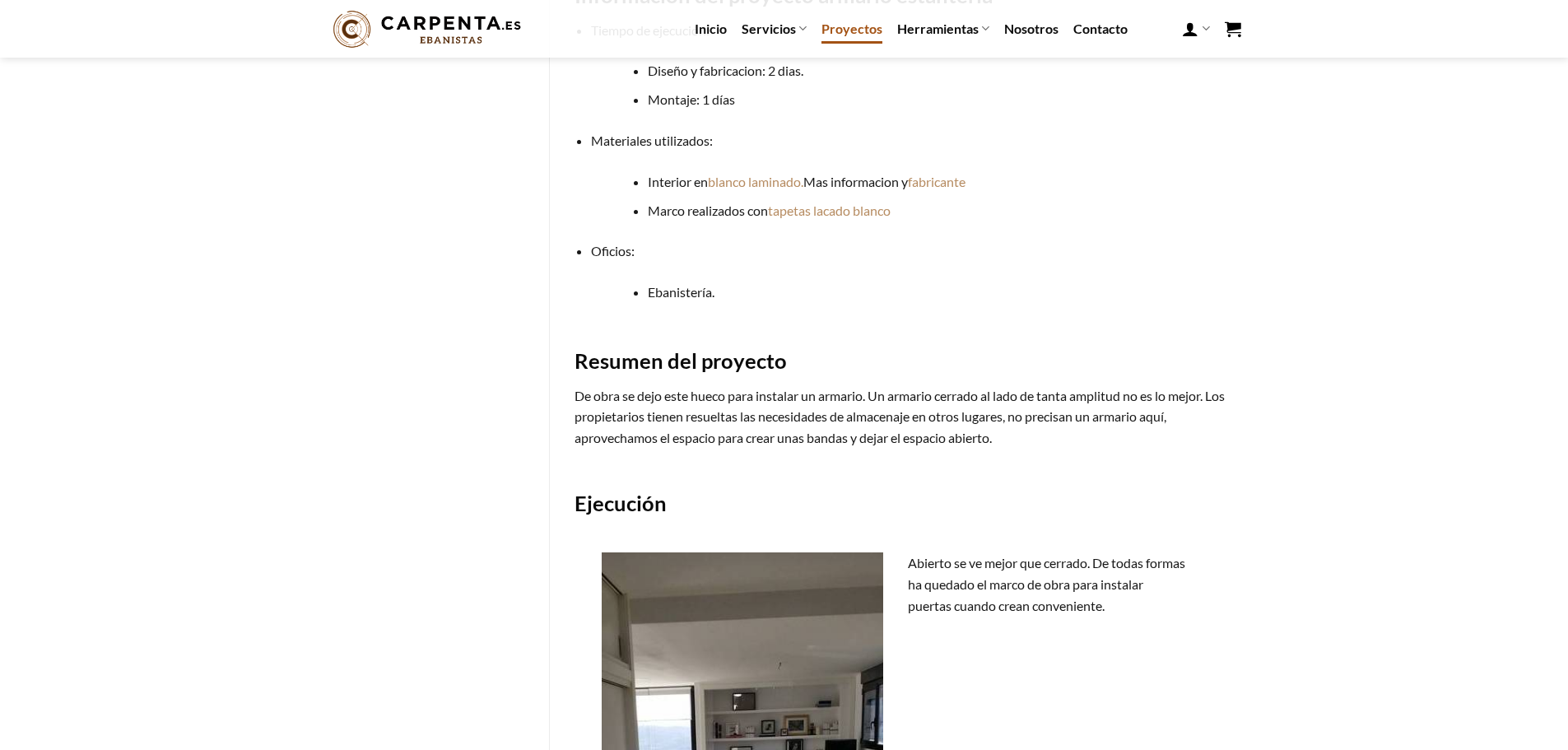
click at [826, 23] on link "Proyectos" at bounding box center [853, 29] width 61 height 30
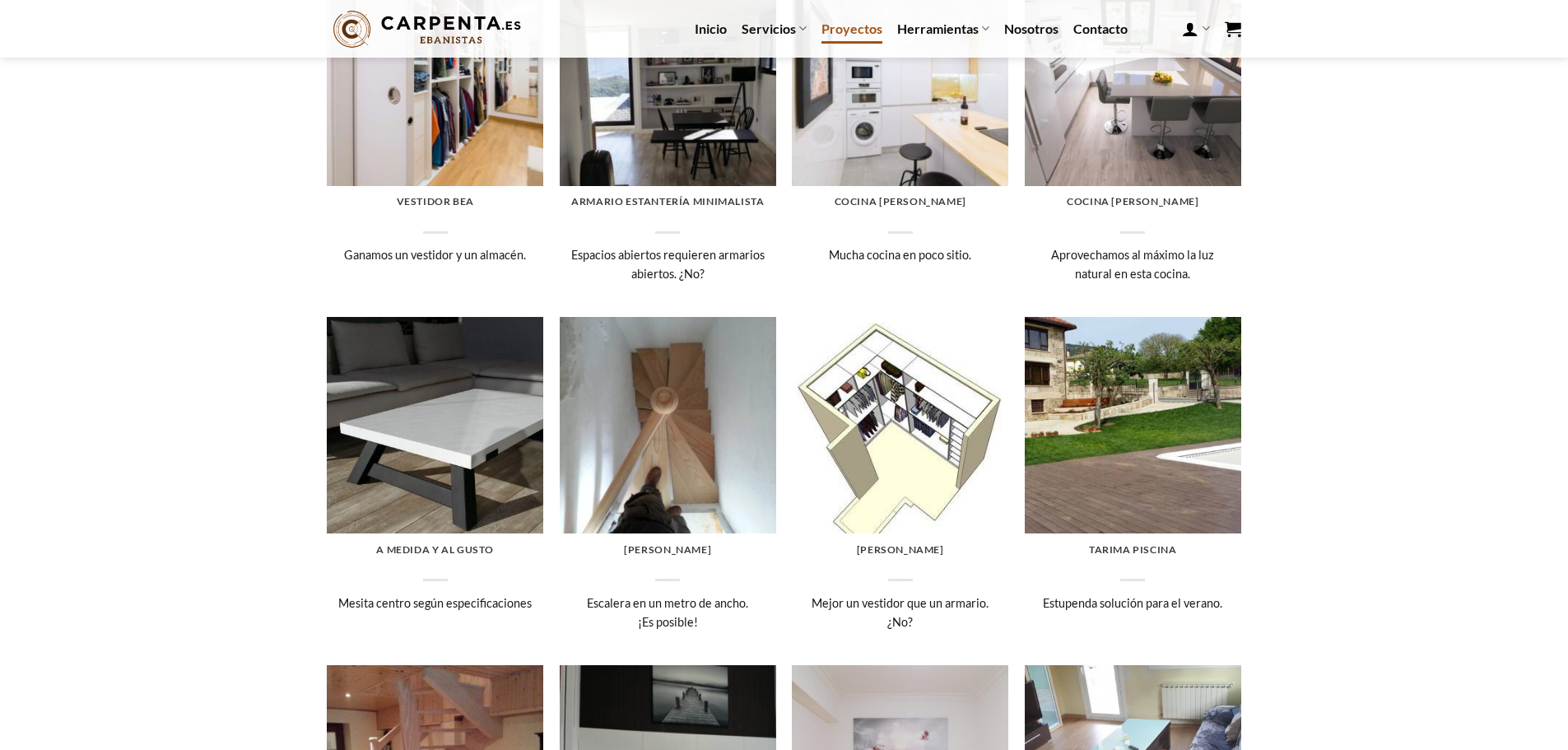
scroll to position [247, 0]
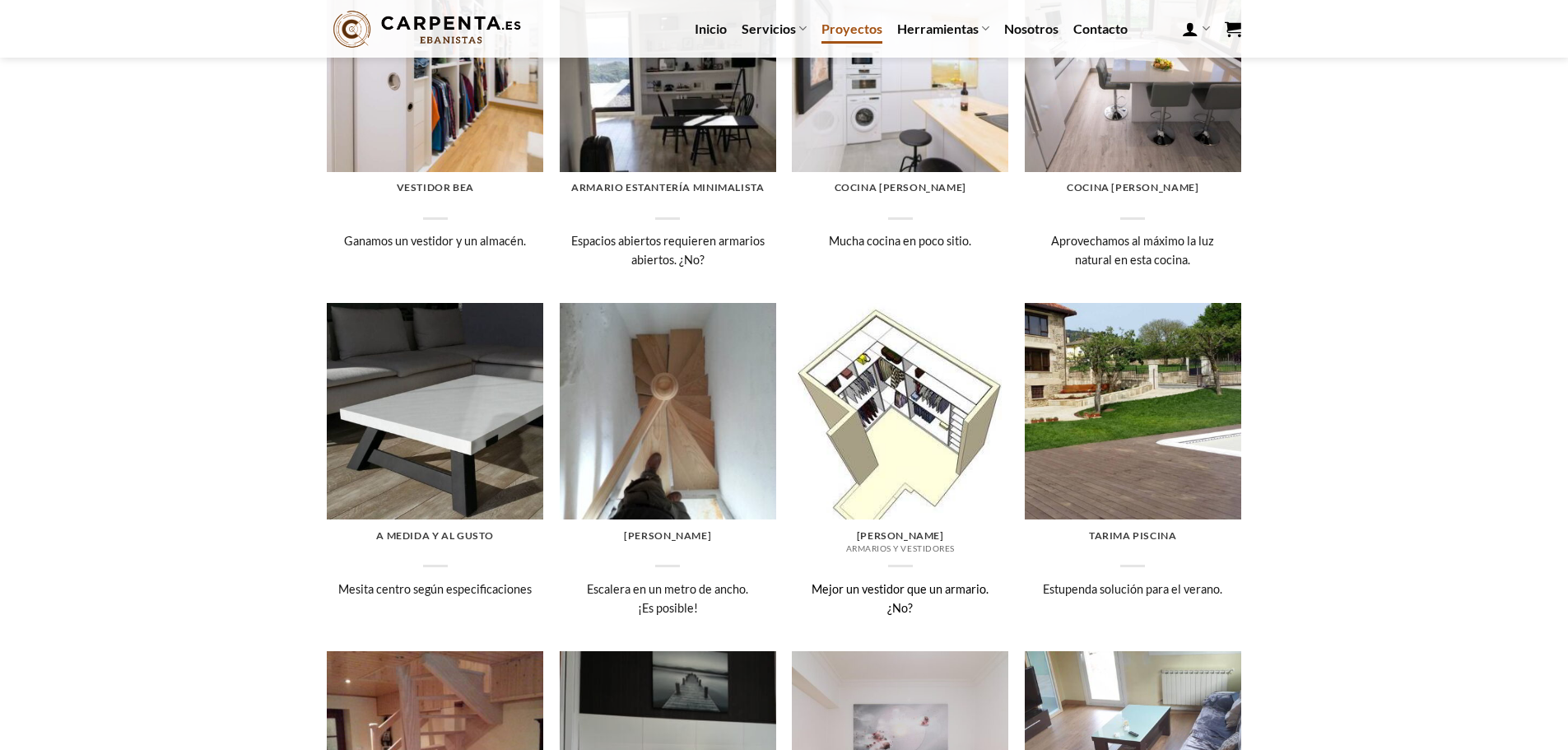
click at [952, 400] on img at bounding box center [900, 412] width 217 height 217
click at [887, 652] on img at bounding box center [900, 760] width 217 height 217
click at [621, 652] on img at bounding box center [668, 760] width 217 height 217
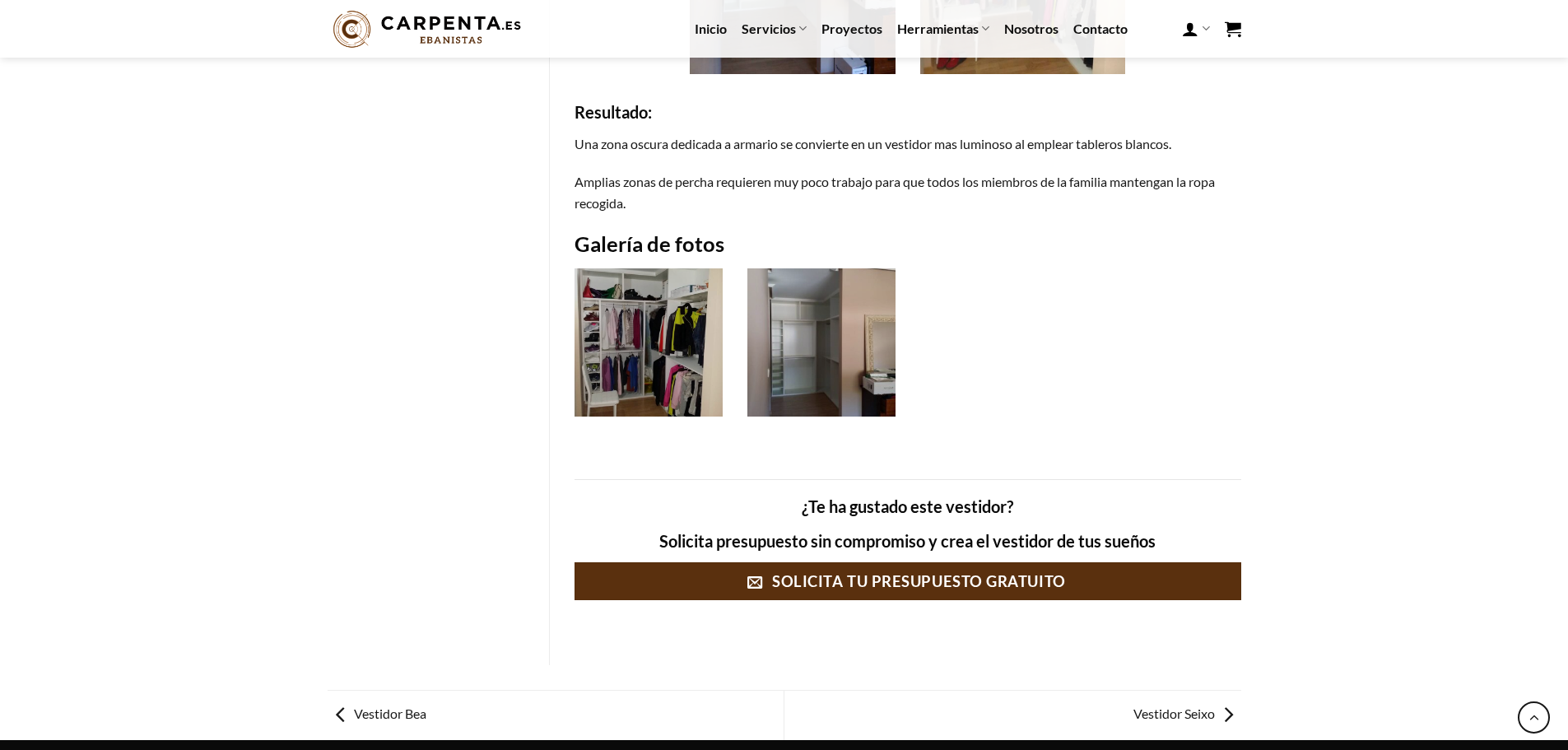
scroll to position [1811, 0]
